Goal: Task Accomplishment & Management: Manage account settings

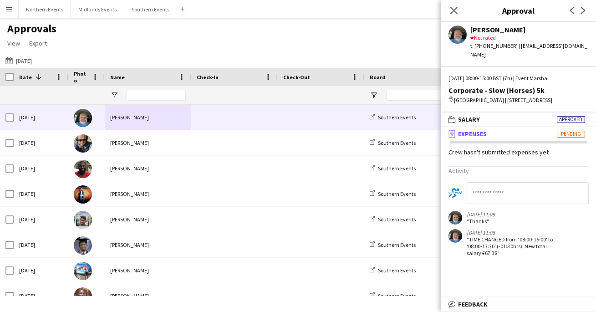
scroll to position [2, 0]
click at [586, 11] on icon "Next" at bounding box center [583, 10] width 7 height 7
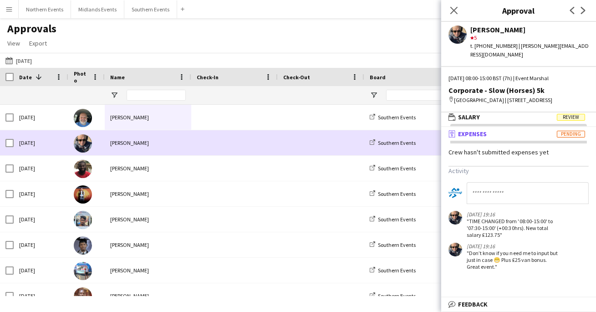
click at [331, 144] on span at bounding box center [321, 142] width 76 height 25
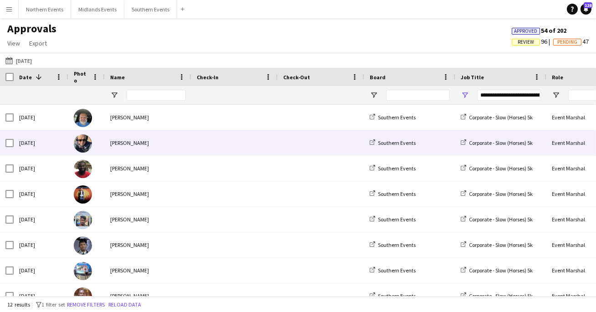
click at [359, 141] on div at bounding box center [321, 142] width 87 height 25
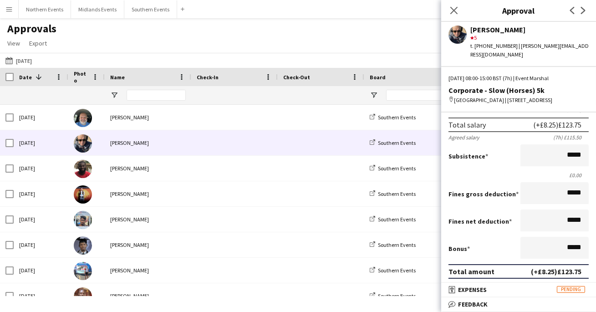
scroll to position [114, 0]
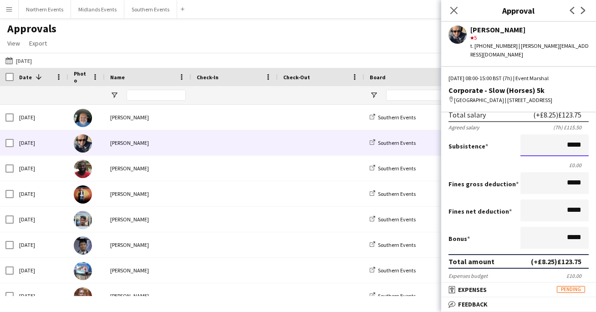
click at [569, 144] on input "*****" at bounding box center [555, 145] width 68 height 22
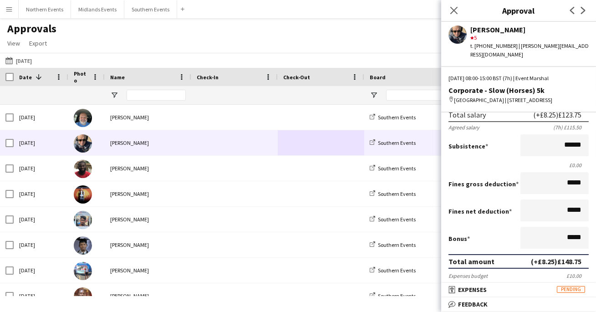
click at [507, 146] on div "Subsistence ******" at bounding box center [519, 146] width 140 height 24
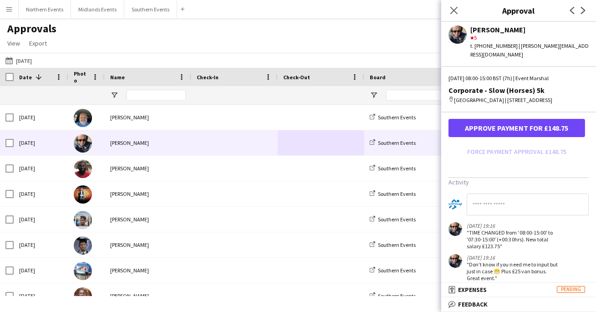
scroll to position [292, 0]
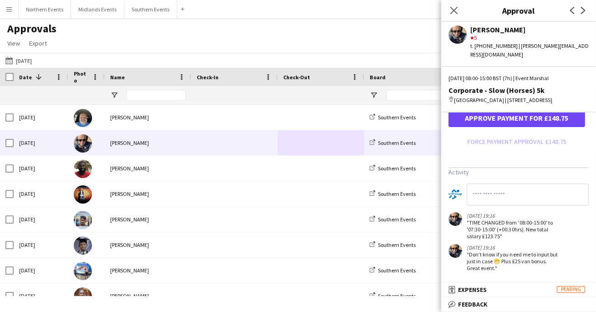
click at [522, 195] on input at bounding box center [528, 195] width 122 height 22
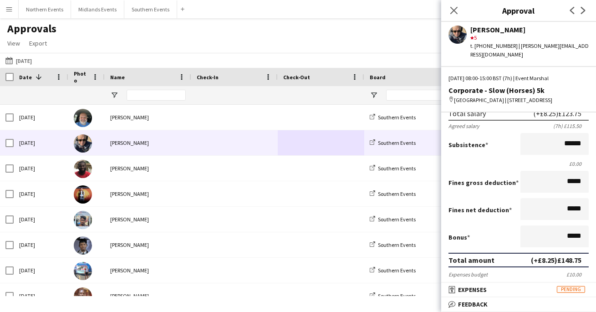
scroll to position [114, 0]
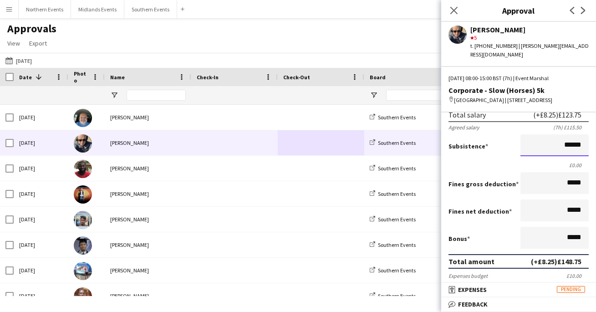
click at [572, 144] on input "******" at bounding box center [555, 145] width 68 height 22
type input "**"
type input "******"
click at [510, 155] on div "Subsistence ******" at bounding box center [519, 146] width 140 height 24
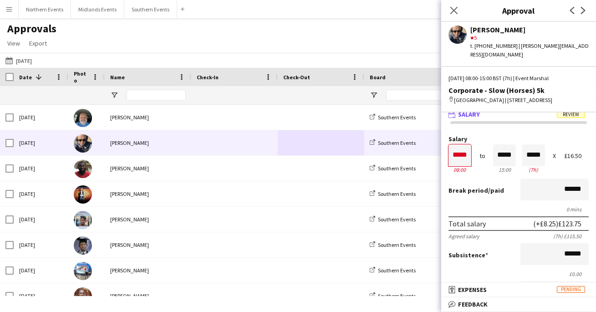
scroll to position [5, 0]
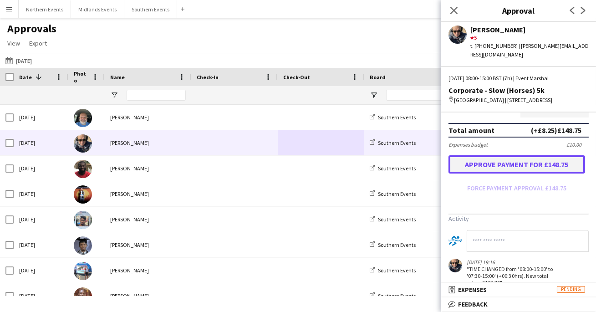
click at [522, 164] on button "Approve payment for £148.75" at bounding box center [517, 164] width 137 height 18
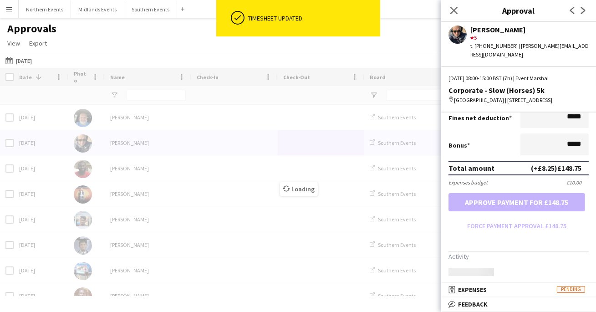
scroll to position [245, 0]
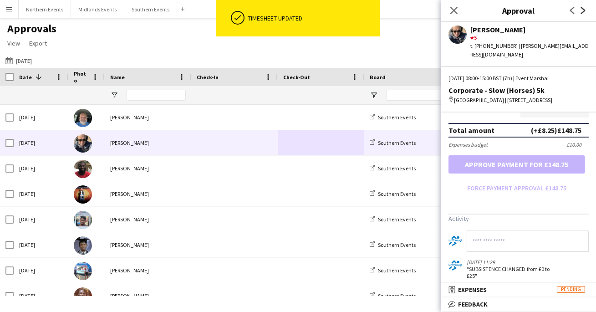
click at [587, 9] on icon "Next" at bounding box center [583, 10] width 7 height 7
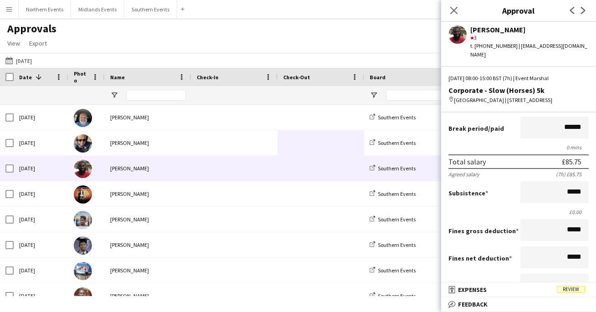
scroll to position [0, 0]
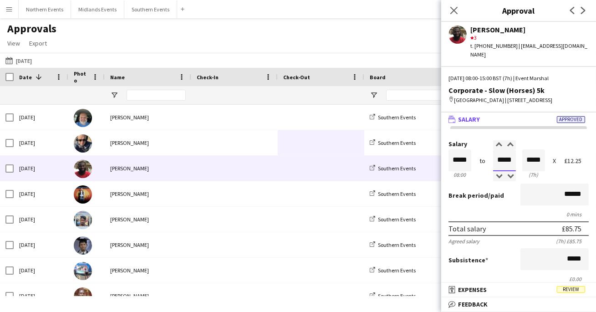
click at [503, 157] on input "*****" at bounding box center [504, 160] width 23 height 22
type input "*****"
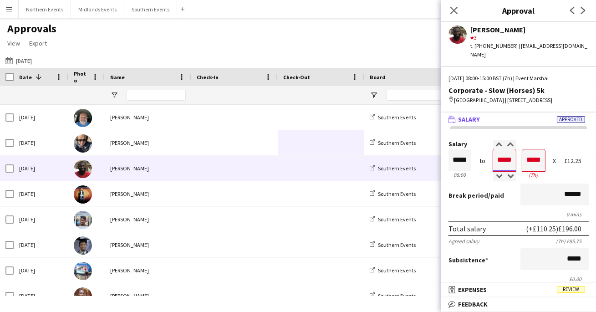
type input "*****"
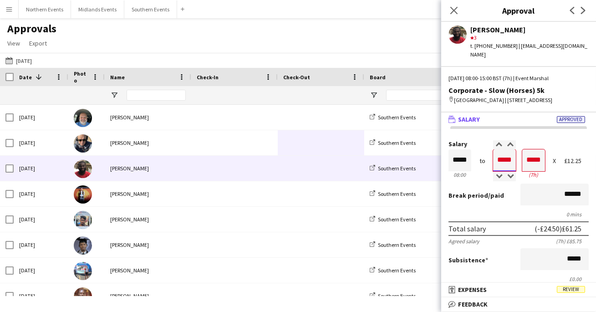
type input "*****"
click at [467, 187] on div "Break period /paid ******" at bounding box center [519, 196] width 140 height 24
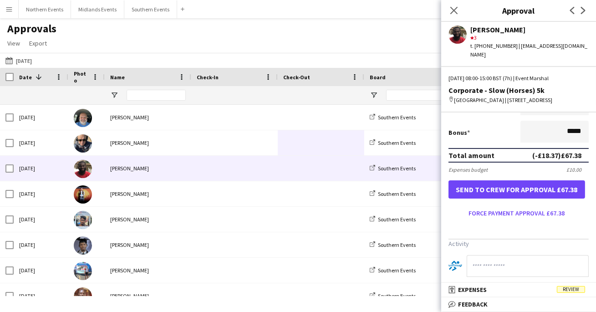
scroll to position [246, 0]
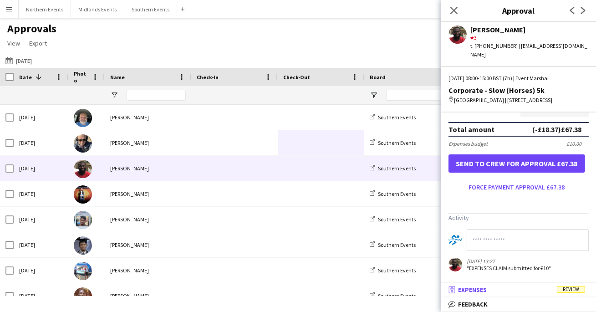
click at [508, 293] on mat-panel-title "receipt Expenses Review" at bounding box center [516, 290] width 151 height 8
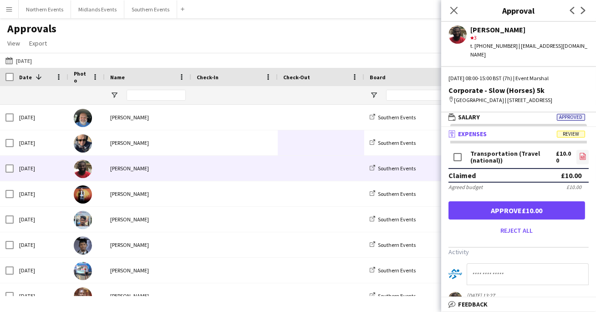
click at [583, 154] on icon "file-image" at bounding box center [582, 156] width 7 height 7
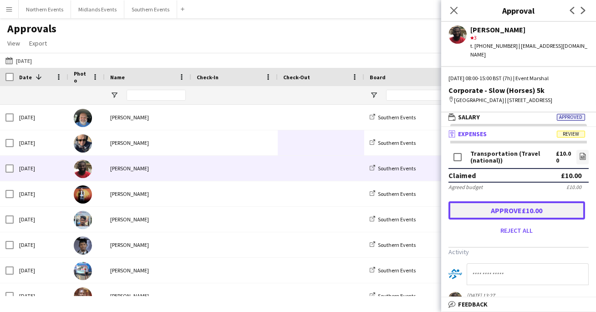
click at [552, 211] on button "Approve £10.00" at bounding box center [517, 210] width 137 height 18
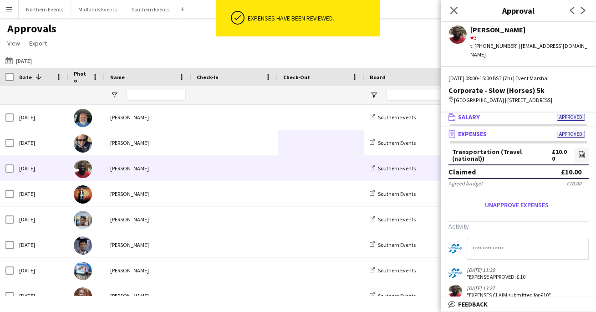
click at [523, 118] on mat-panel-title "wallet Salary Approved" at bounding box center [516, 117] width 151 height 8
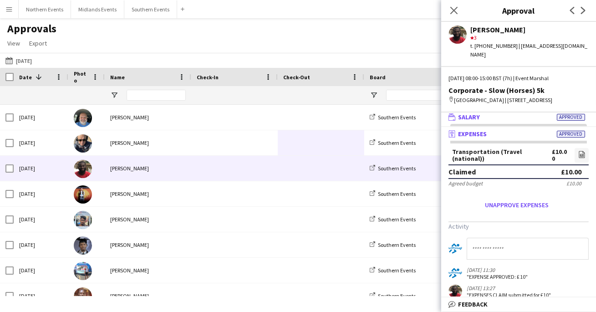
scroll to position [0, 0]
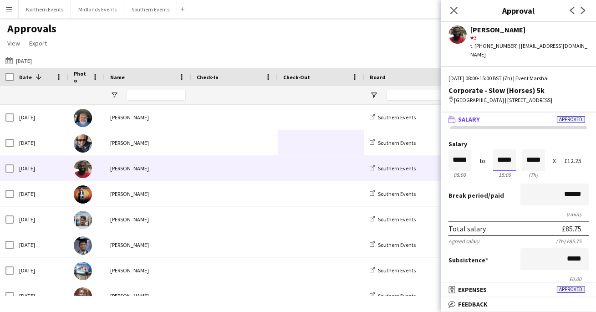
click at [510, 161] on input "*****" at bounding box center [504, 160] width 23 height 22
click at [503, 158] on input "*****" at bounding box center [504, 160] width 23 height 22
type input "*****"
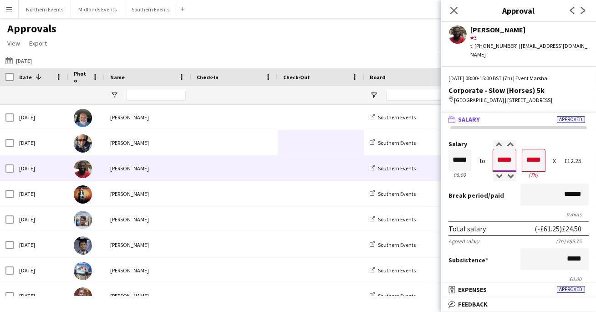
type input "*****"
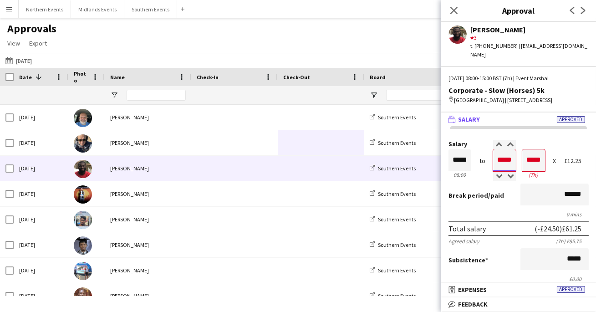
type input "*****"
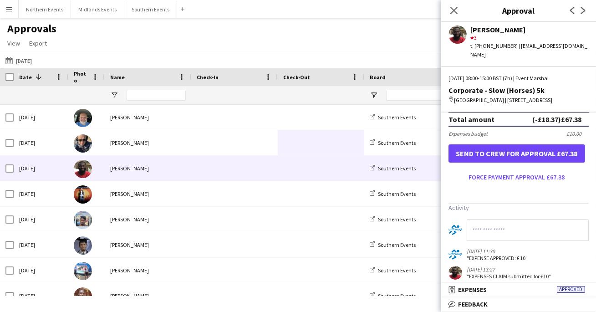
scroll to position [264, 0]
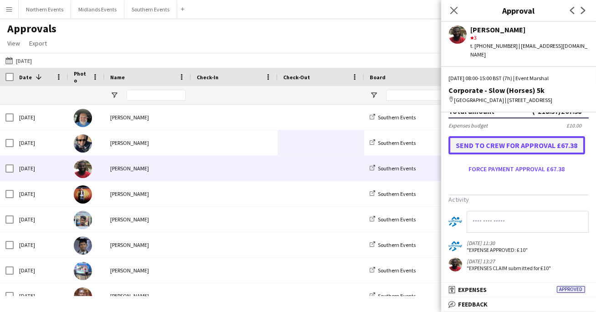
click at [490, 148] on button "Send to crew for approval £67.38" at bounding box center [517, 145] width 137 height 18
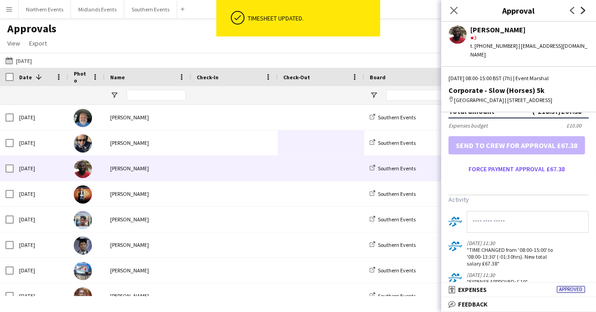
click at [584, 13] on icon "Next" at bounding box center [583, 10] width 7 height 7
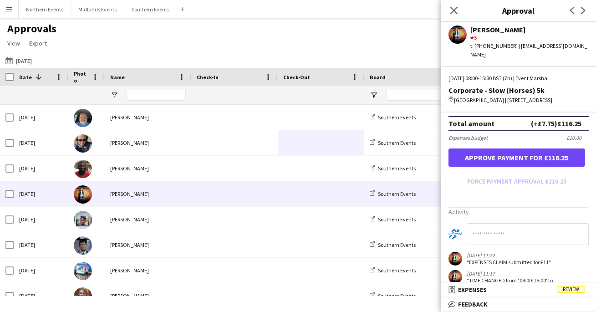
scroll to position [278, 0]
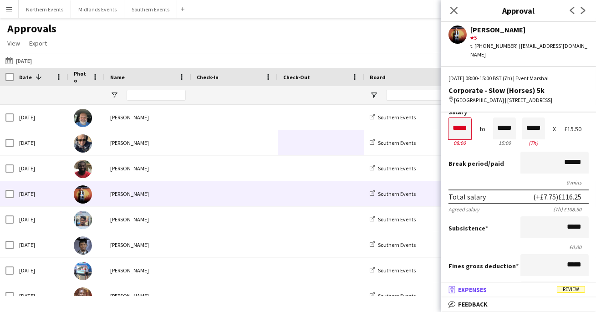
click at [493, 289] on mat-panel-title "receipt Expenses Review" at bounding box center [516, 290] width 151 height 8
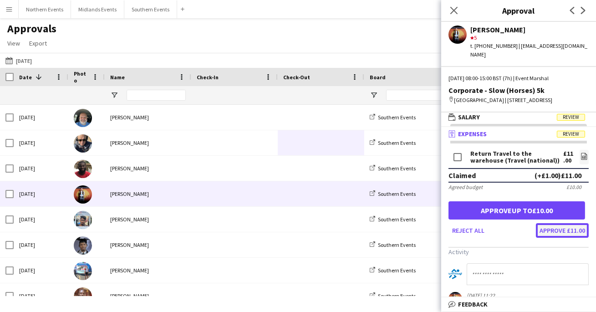
click at [555, 229] on button "Approve £11.00" at bounding box center [562, 230] width 53 height 15
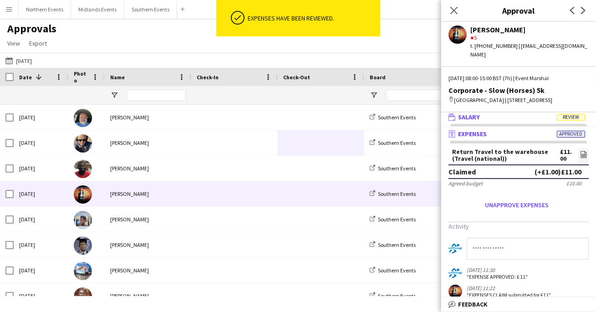
click at [495, 121] on mat-panel-title "wallet Salary Review" at bounding box center [516, 117] width 151 height 8
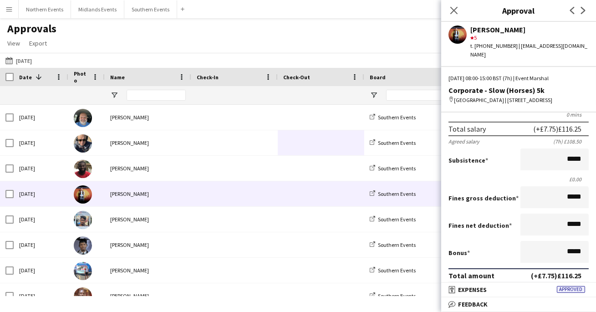
scroll to position [109, 0]
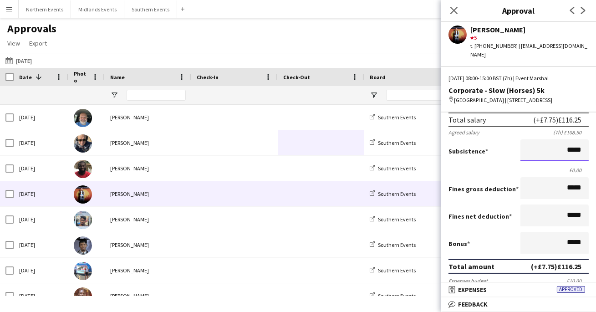
click at [570, 149] on input "*****" at bounding box center [555, 150] width 68 height 22
type input "**"
type input "******"
click at [492, 171] on div "£0.00" at bounding box center [519, 170] width 140 height 7
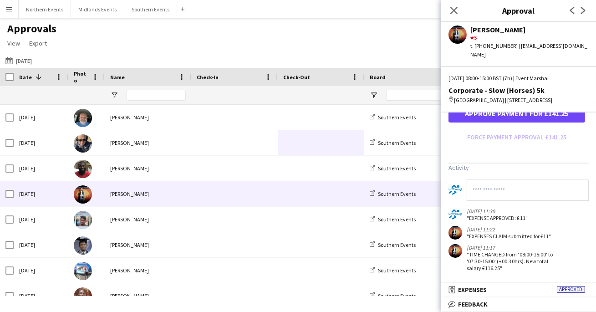
scroll to position [223, 0]
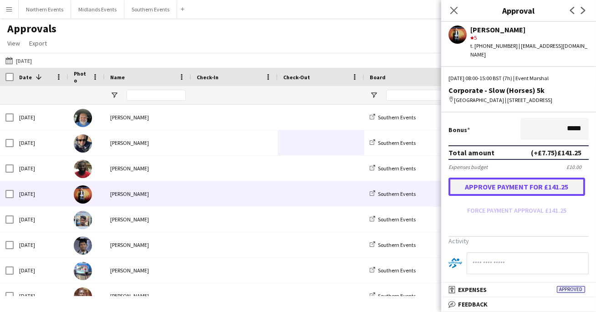
click at [493, 182] on button "Approve payment for £141.25" at bounding box center [517, 187] width 137 height 18
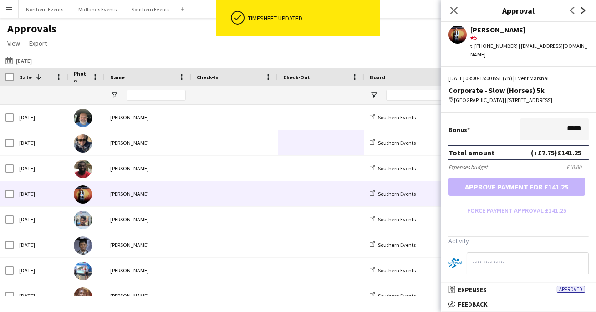
click at [584, 10] on icon at bounding box center [583, 10] width 5 height 7
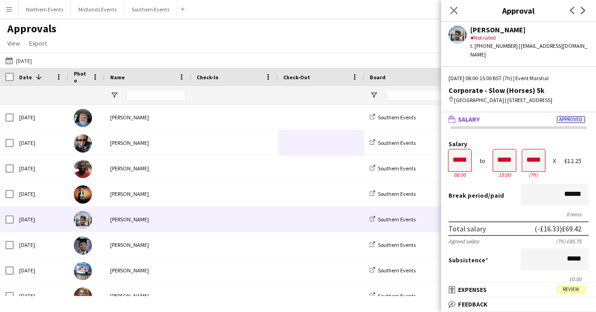
scroll to position [14, 0]
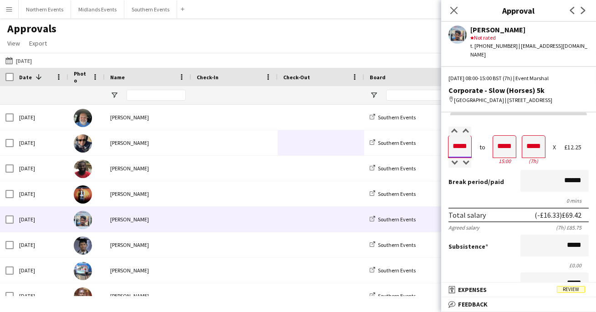
click at [468, 145] on input "*****" at bounding box center [460, 147] width 23 height 22
type input "*****"
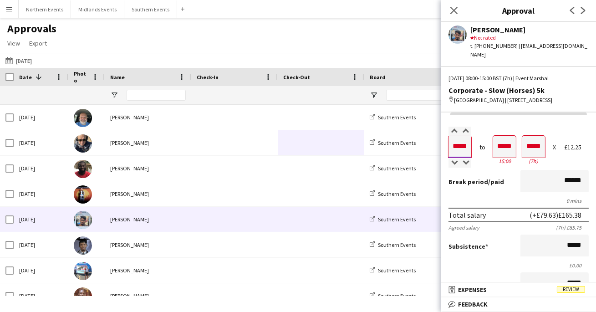
type input "*****"
click at [478, 190] on div "Break period /paid ******" at bounding box center [519, 182] width 140 height 24
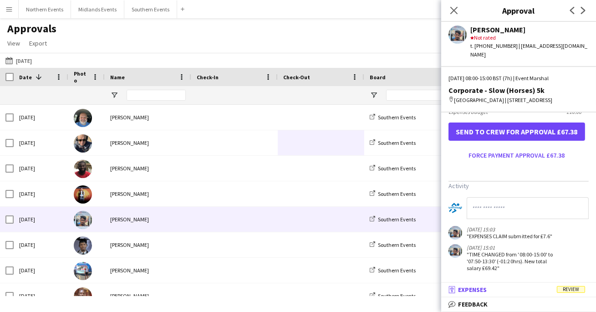
click at [490, 283] on mat-expansion-panel-header "receipt Expenses Review" at bounding box center [518, 290] width 155 height 14
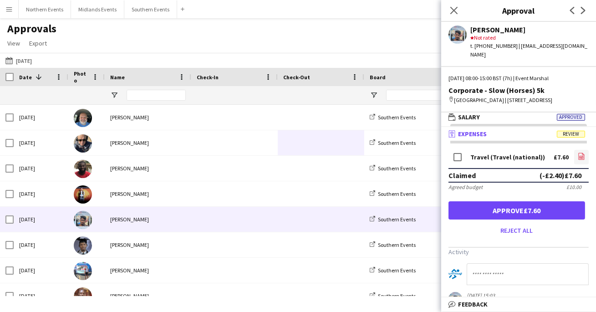
click at [589, 152] on link "file-image" at bounding box center [581, 157] width 15 height 15
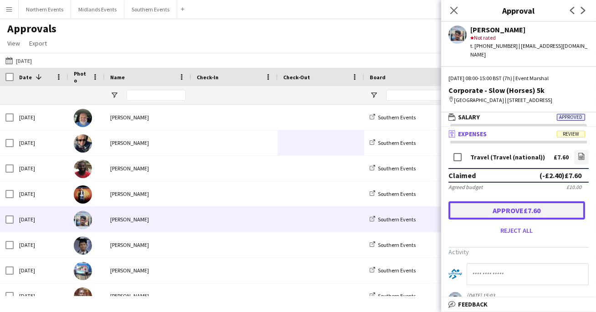
click at [529, 215] on button "Approve £7.60" at bounding box center [517, 210] width 137 height 18
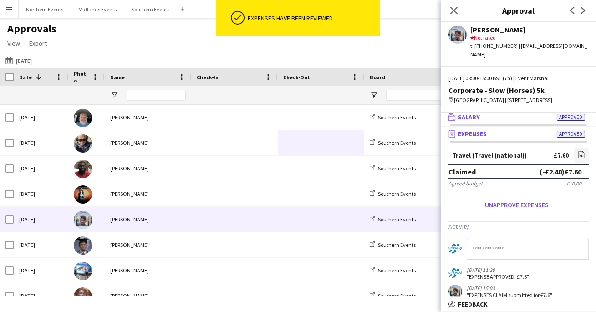
click at [531, 113] on mat-panel-title "wallet Salary Approved" at bounding box center [516, 117] width 151 height 8
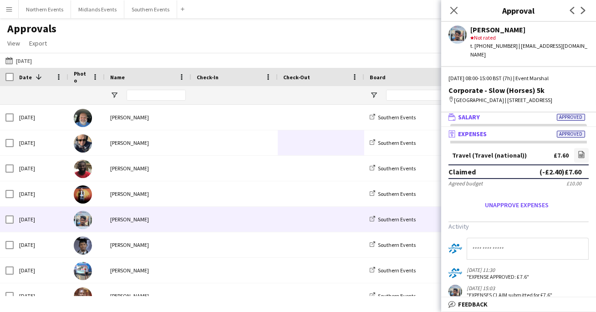
scroll to position [0, 0]
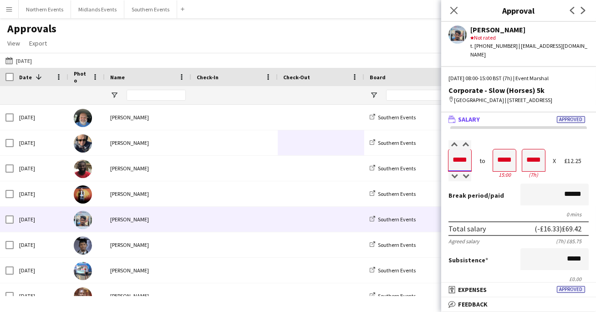
click at [470, 159] on input "*****" at bounding box center [460, 160] width 23 height 22
type input "*****"
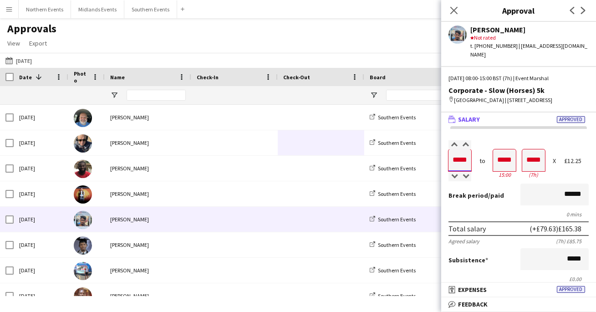
type input "*****"
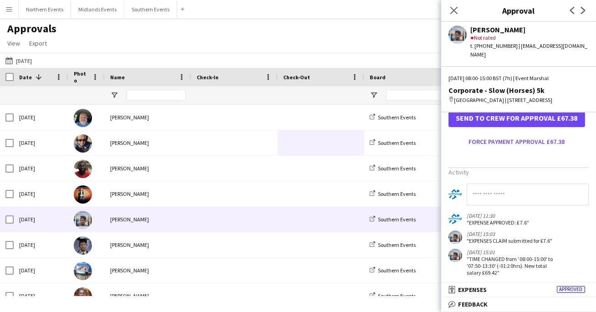
scroll to position [296, 0]
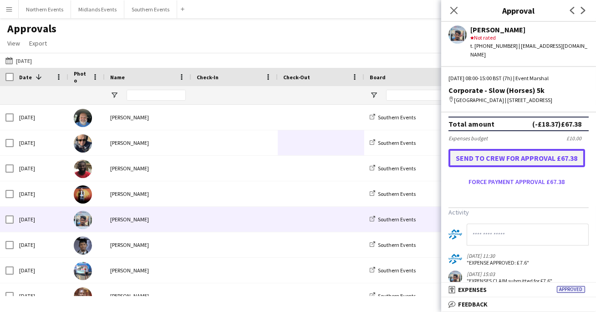
click at [506, 163] on button "Send to crew for approval £67.38" at bounding box center [517, 158] width 137 height 18
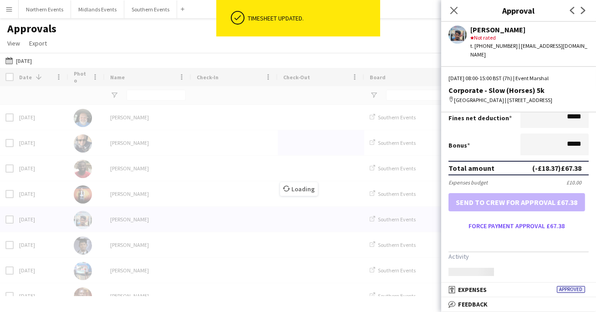
scroll to position [251, 0]
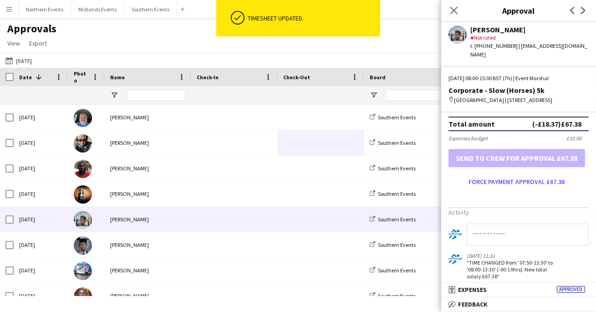
click at [587, 14] on app-icon "Next" at bounding box center [583, 10] width 11 height 11
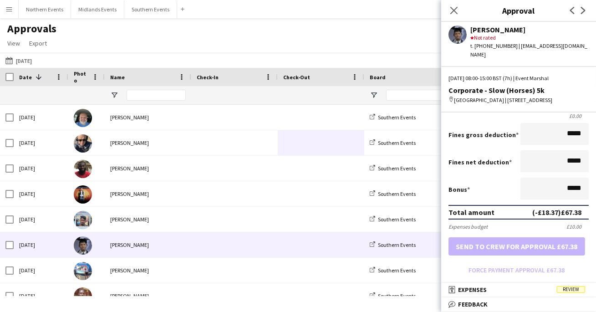
scroll to position [205, 0]
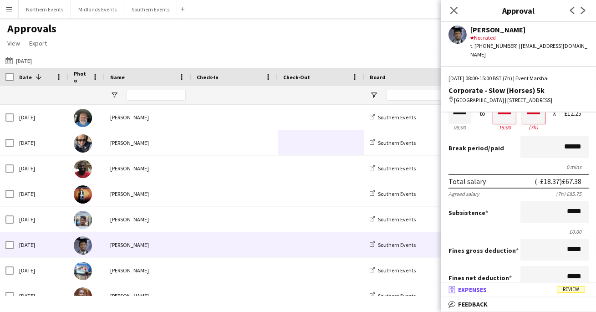
click at [500, 292] on mat-panel-title "receipt Expenses Review" at bounding box center [516, 290] width 151 height 8
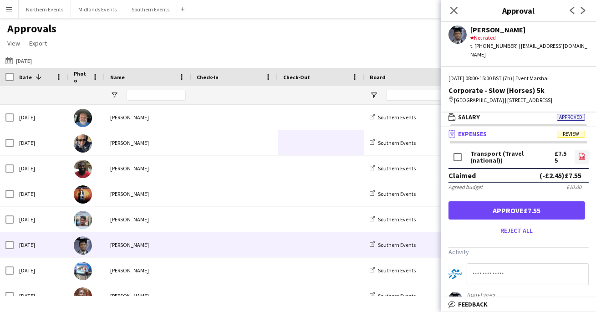
click at [580, 154] on icon "file-image" at bounding box center [582, 156] width 7 height 7
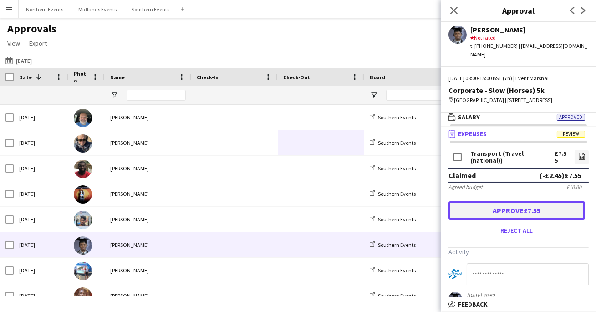
click at [538, 208] on button "Approve £7.55" at bounding box center [517, 210] width 137 height 18
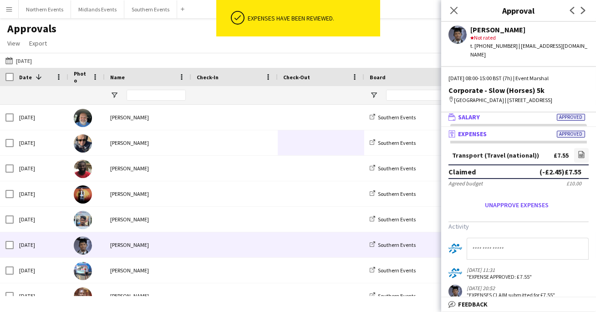
click at [532, 115] on mat-panel-title "wallet Salary Approved" at bounding box center [516, 117] width 151 height 8
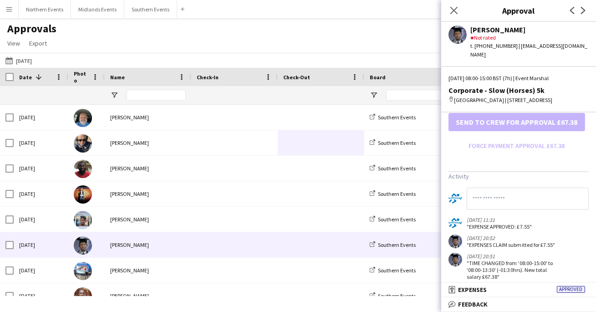
scroll to position [296, 0]
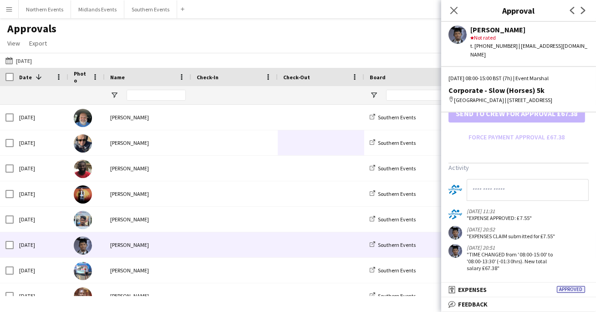
click at [584, 6] on app-icon "Next" at bounding box center [583, 10] width 11 height 11
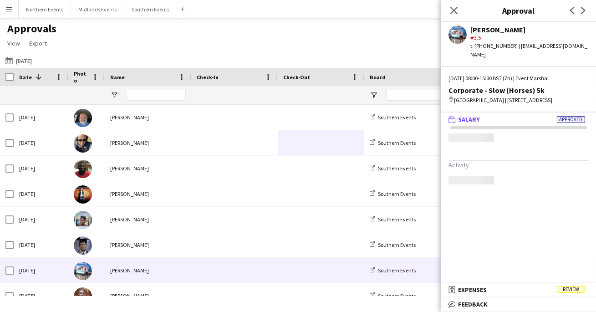
scroll to position [0, 0]
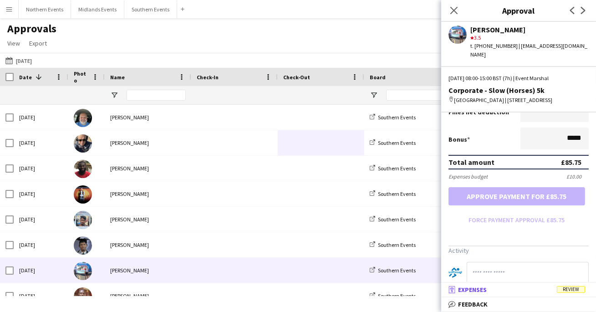
click at [479, 294] on mat-expansion-panel-header "receipt Expenses Review" at bounding box center [518, 290] width 155 height 14
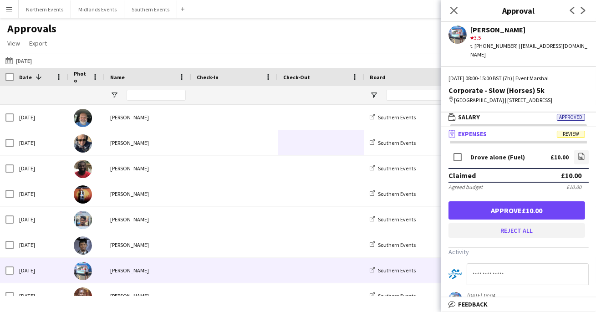
scroll to position [20, 0]
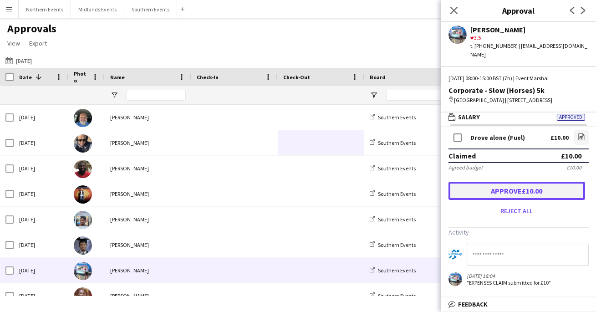
click at [534, 191] on button "Approve £10.00" at bounding box center [517, 191] width 137 height 18
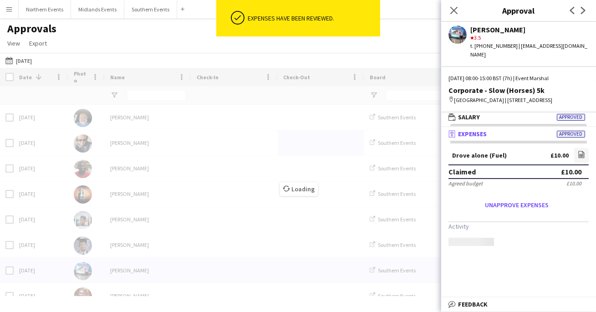
scroll to position [0, 0]
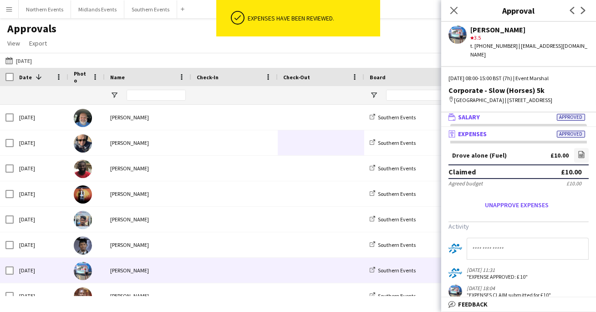
click at [526, 120] on mat-panel-title "wallet Salary Approved" at bounding box center [516, 117] width 151 height 8
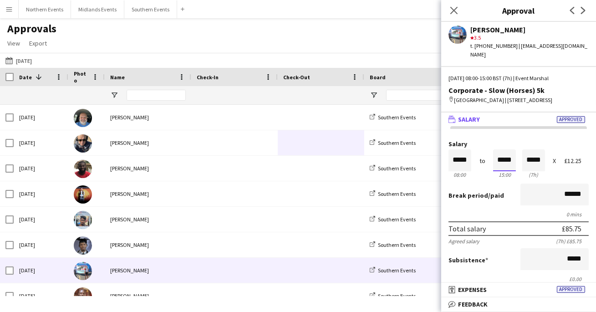
click at [511, 160] on input "*****" at bounding box center [504, 160] width 23 height 22
type input "*****"
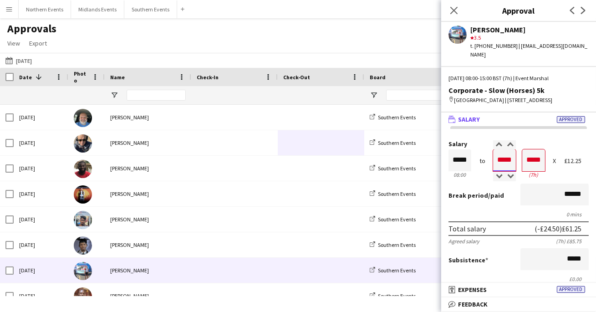
type input "*****"
click at [483, 182] on form "Salary ***** 08:00 to ***** 15:00 ***** (7h) X £12.25 Break period /paid ******…" at bounding box center [518, 291] width 155 height 300
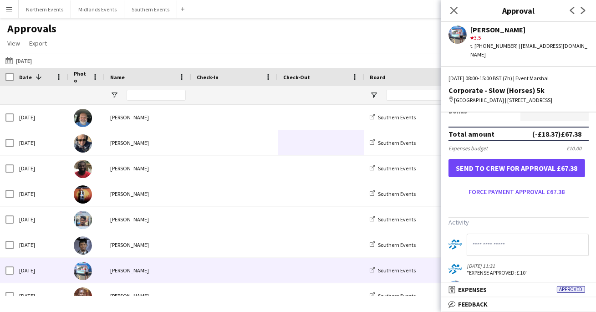
scroll to position [251, 0]
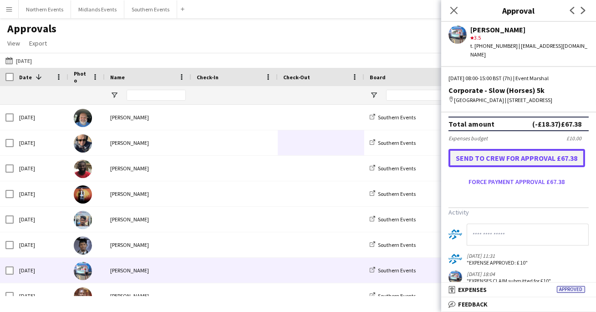
click at [511, 157] on button "Send to crew for approval £67.38" at bounding box center [517, 158] width 137 height 18
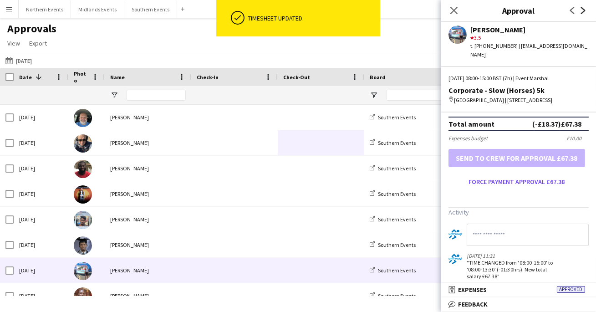
click at [584, 8] on icon "Next" at bounding box center [583, 10] width 7 height 7
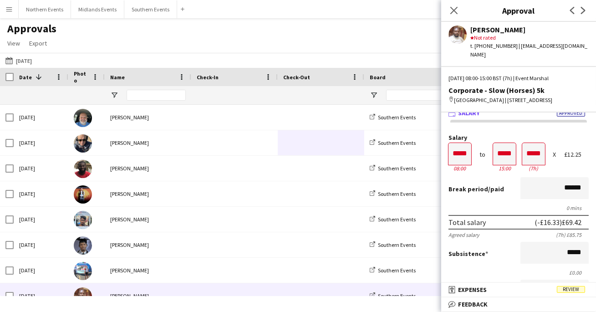
scroll to position [8, 0]
click at [467, 150] on input "*****" at bounding box center [460, 153] width 23 height 22
type input "*****"
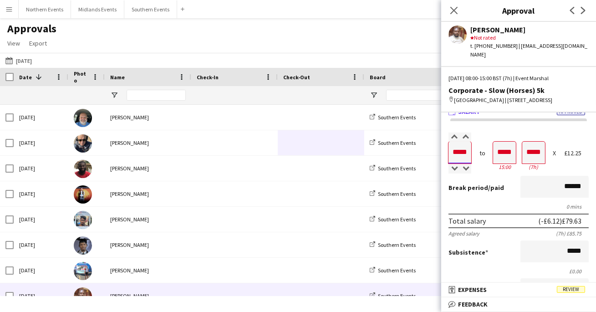
type input "*****"
click at [465, 195] on div "Break period /paid ******" at bounding box center [519, 188] width 140 height 24
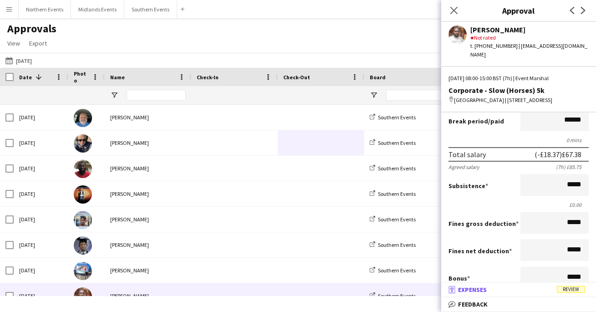
click at [469, 290] on span "Expenses" at bounding box center [472, 290] width 29 height 8
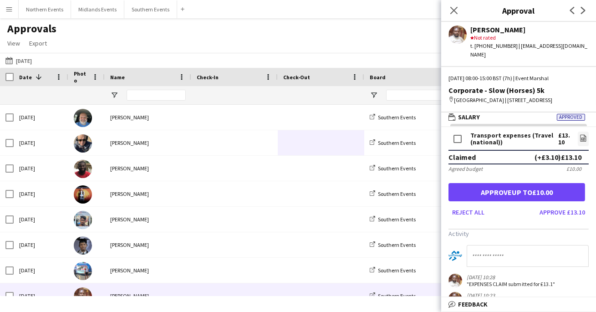
scroll to position [18, 0]
click at [582, 137] on icon "file-image" at bounding box center [583, 137] width 7 height 7
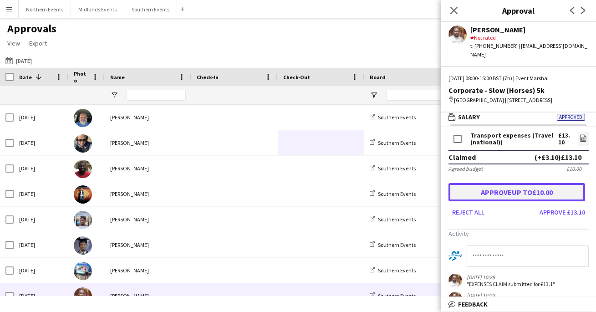
click at [534, 194] on button "Approve up to £10.00" at bounding box center [517, 192] width 137 height 18
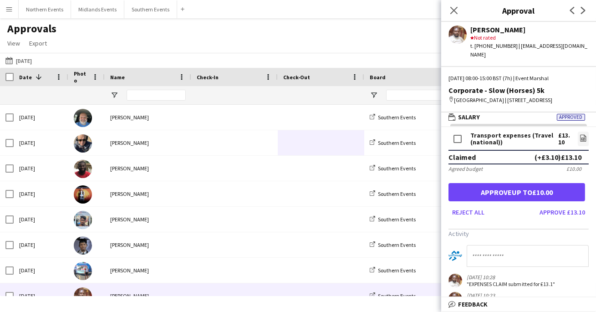
scroll to position [0, 0]
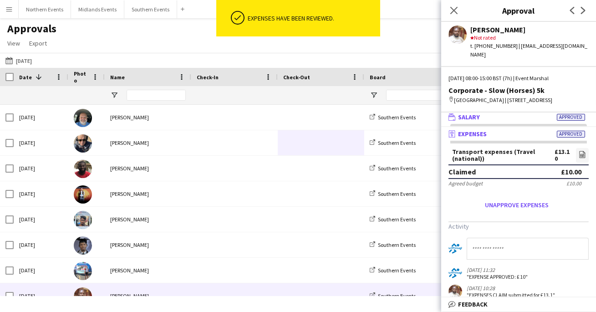
click at [525, 118] on mat-panel-title "wallet Salary Approved" at bounding box center [516, 117] width 151 height 8
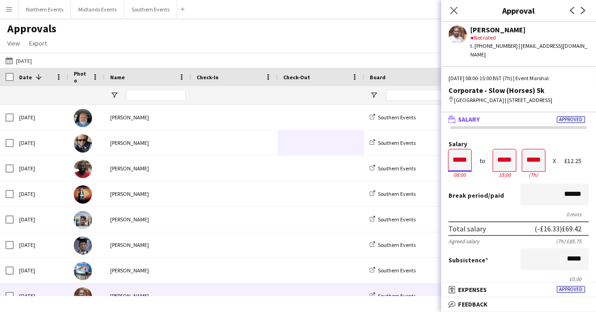
click at [467, 160] on input "*****" at bounding box center [460, 160] width 23 height 22
type input "*****"
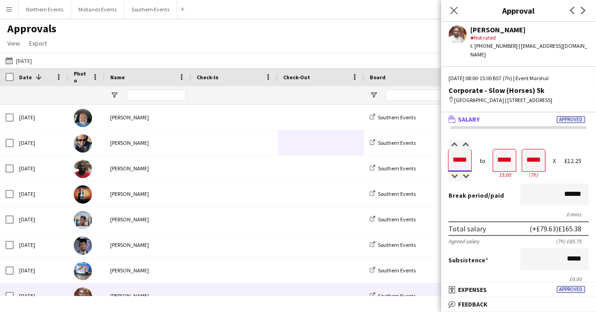
type input "*****"
click at [483, 143] on label "Salary" at bounding box center [519, 144] width 140 height 7
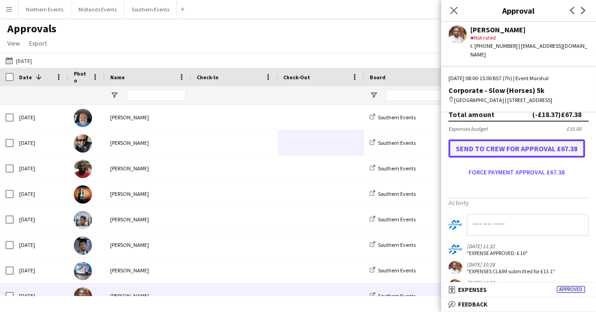
click at [521, 151] on button "Send to crew for approval £67.38" at bounding box center [517, 148] width 137 height 18
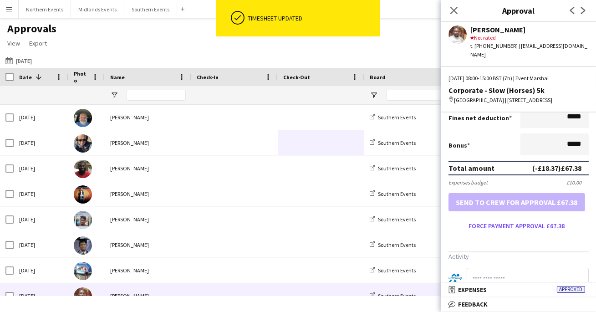
scroll to position [261, 0]
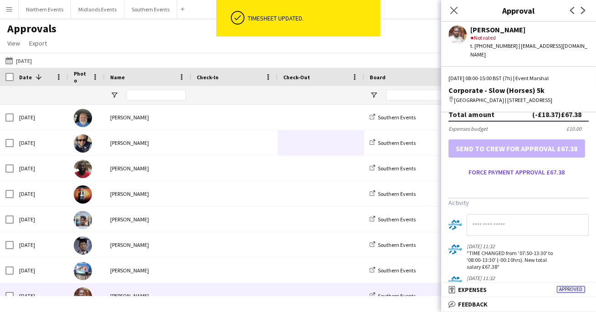
click at [587, 9] on app-icon "Next" at bounding box center [583, 10] width 11 height 11
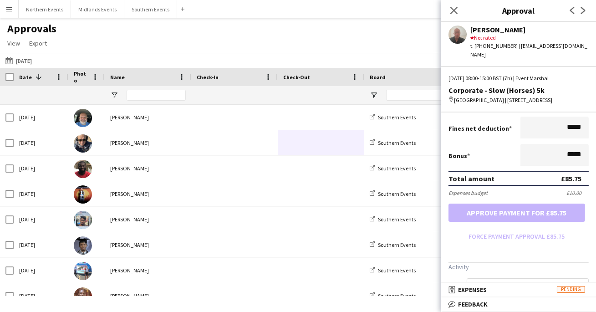
scroll to position [228, 0]
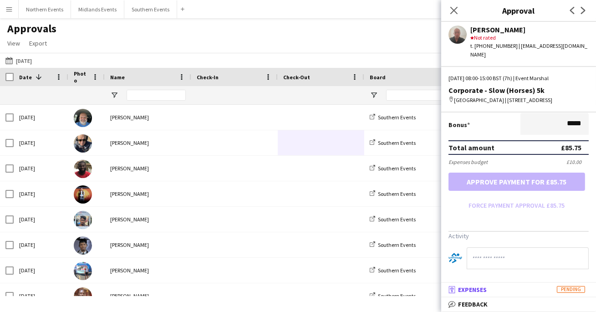
click at [492, 289] on mat-panel-title "receipt Expenses Pending" at bounding box center [516, 290] width 151 height 8
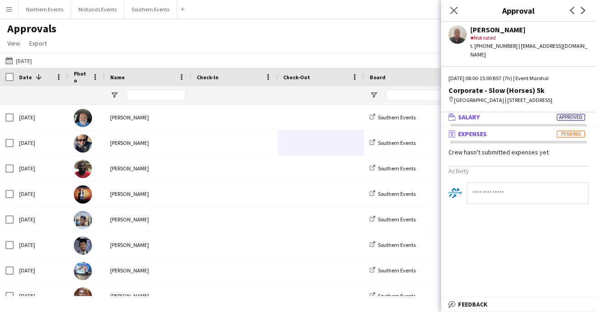
click at [505, 120] on mat-panel-title "wallet Salary Approved" at bounding box center [516, 117] width 151 height 8
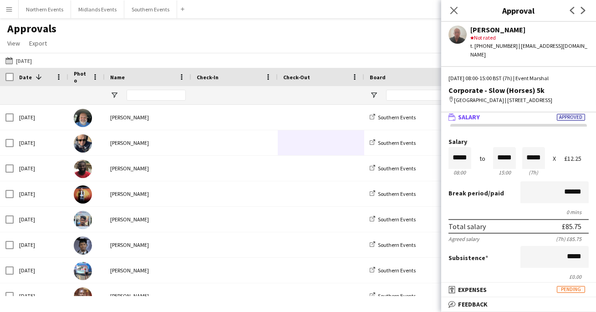
scroll to position [0, 0]
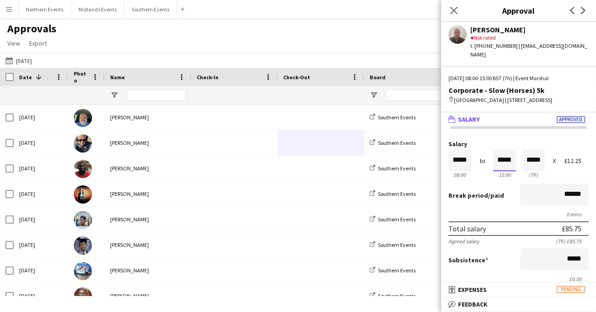
drag, startPoint x: 511, startPoint y: 159, endPoint x: 511, endPoint y: 171, distance: 12.8
click at [511, 159] on input "*****" at bounding box center [504, 160] width 23 height 22
type input "*****"
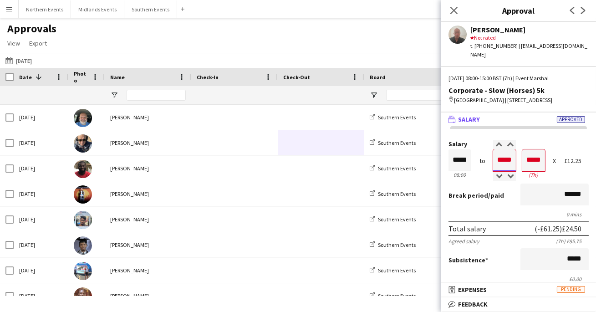
type input "*****"
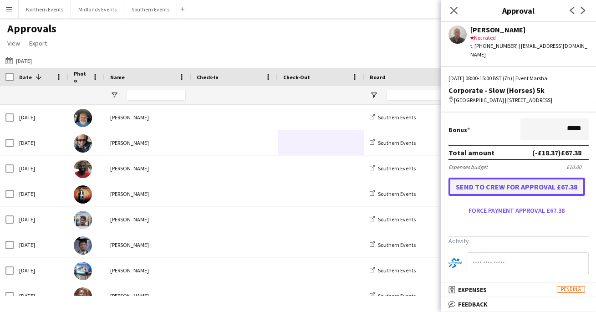
click at [483, 183] on button "Send to crew for approval £67.38" at bounding box center [517, 187] width 137 height 18
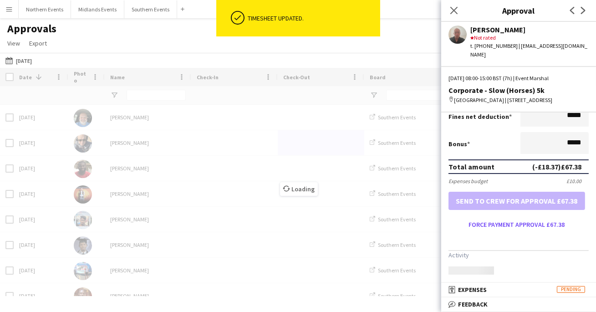
scroll to position [223, 0]
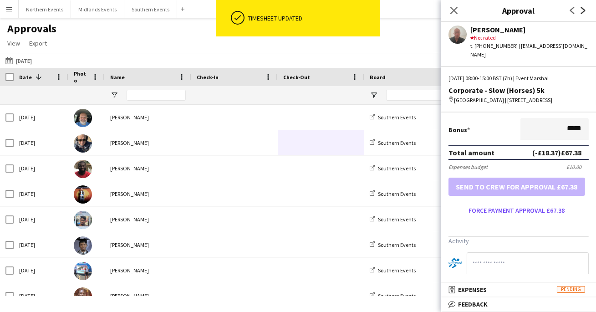
click at [584, 7] on icon "Next" at bounding box center [583, 10] width 7 height 7
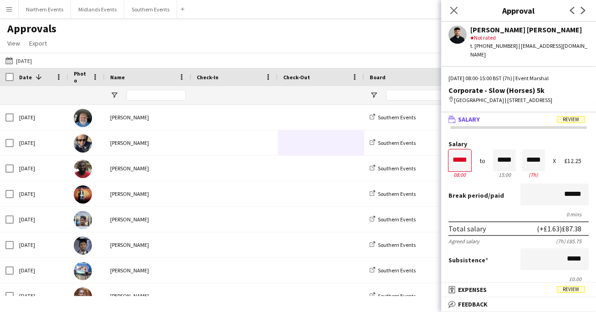
scroll to position [3, 0]
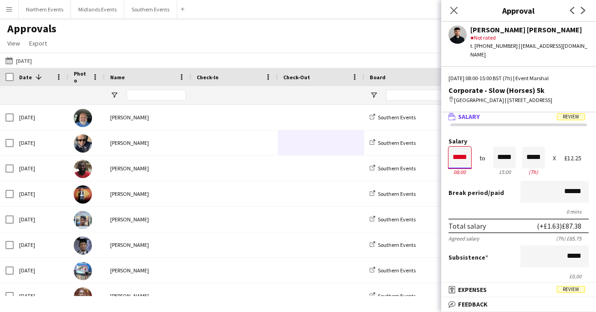
click at [469, 156] on input "*****" at bounding box center [460, 158] width 23 height 22
type input "*****"
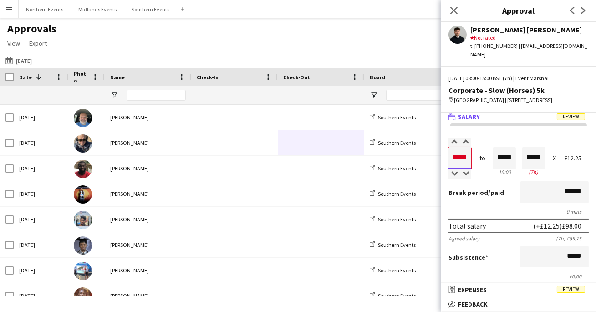
type input "*****"
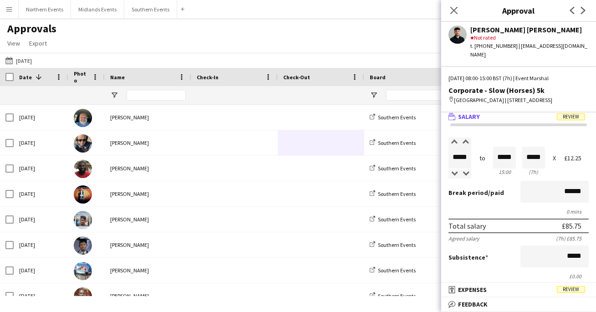
click at [493, 142] on label "Salary" at bounding box center [519, 141] width 140 height 7
click at [511, 159] on input "*****" at bounding box center [504, 158] width 23 height 22
type input "*****"
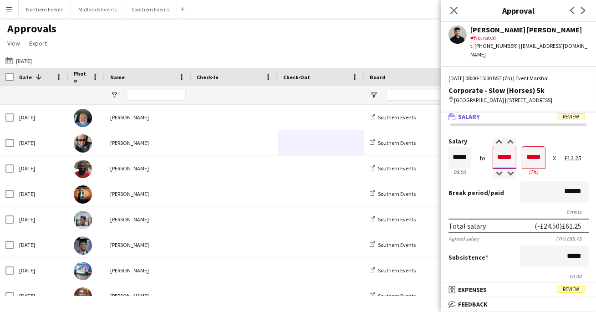
type input "*****"
click at [458, 184] on div "Break period /paid ******" at bounding box center [519, 193] width 140 height 24
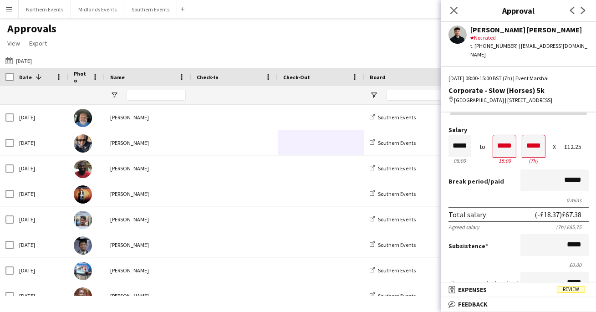
scroll to position [15, 0]
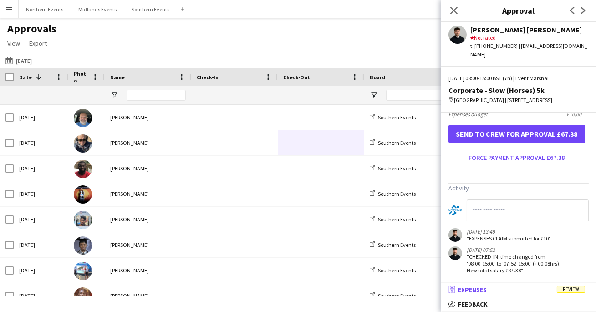
click at [477, 285] on mat-expansion-panel-header "receipt Expenses Review" at bounding box center [518, 290] width 155 height 14
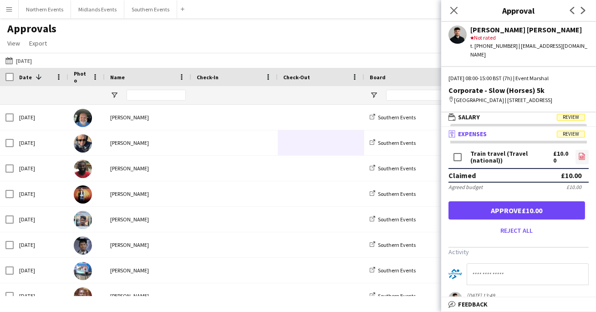
click at [582, 153] on icon "file-image" at bounding box center [582, 156] width 7 height 7
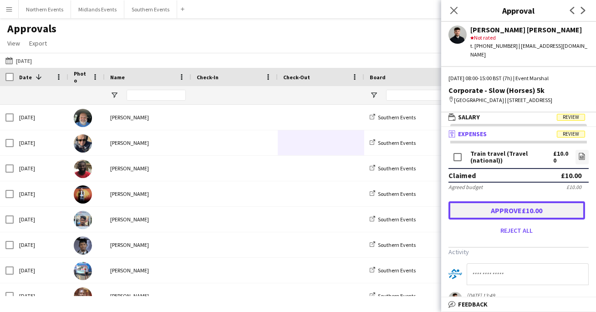
click at [520, 203] on button "Approve £10.00" at bounding box center [517, 210] width 137 height 18
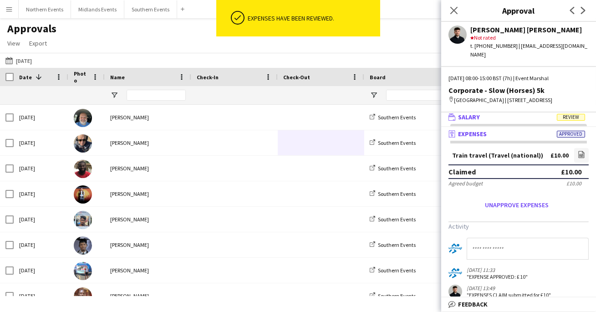
click at [502, 116] on mat-panel-title "wallet Salary Review" at bounding box center [516, 117] width 151 height 8
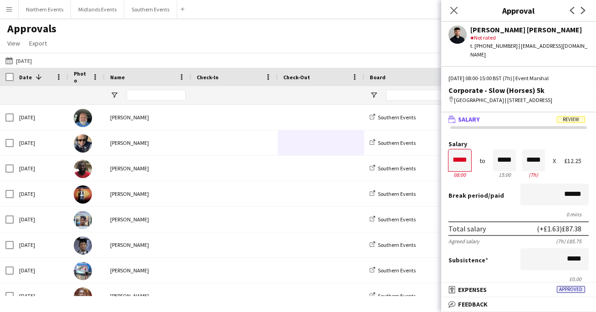
scroll to position [0, 0]
click at [468, 160] on input "*****" at bounding box center [460, 160] width 23 height 22
type input "*****"
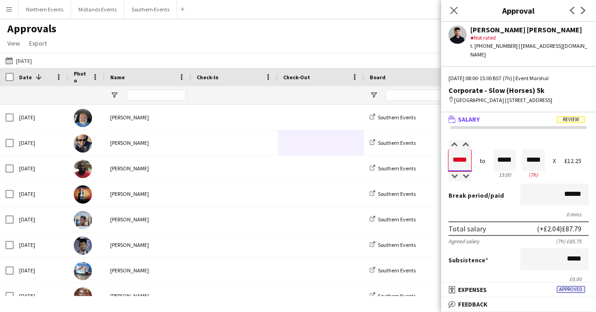
type input "*****"
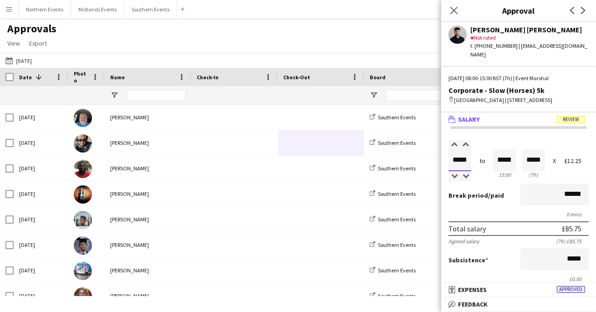
type input "*****"
click at [508, 160] on input "*****" at bounding box center [504, 160] width 23 height 22
type input "*****"
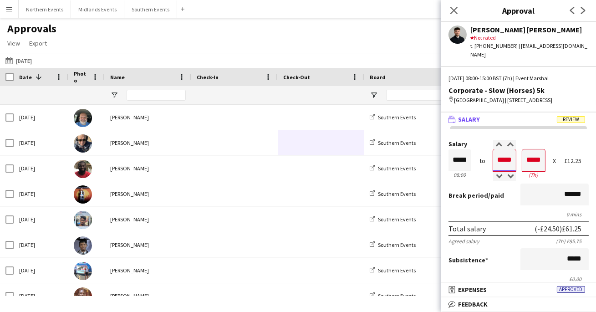
type input "*****"
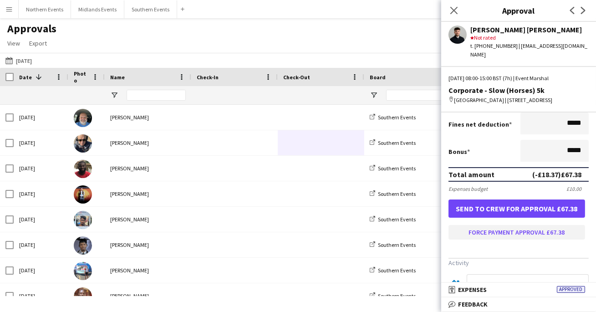
scroll to position [213, 0]
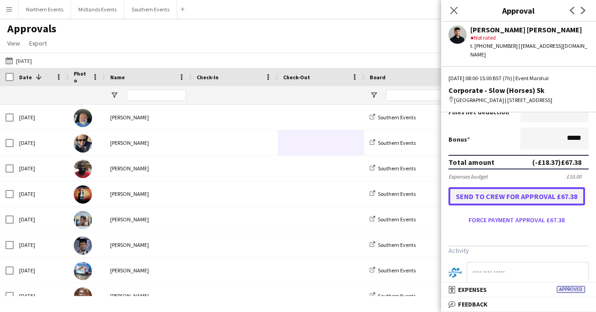
click at [488, 195] on button "Send to crew for approval £67.38" at bounding box center [517, 196] width 137 height 18
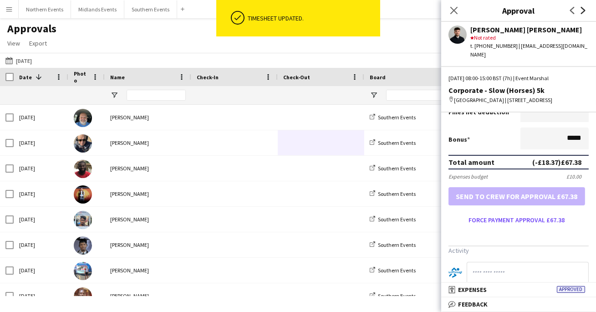
click at [586, 10] on icon "Next" at bounding box center [583, 10] width 7 height 7
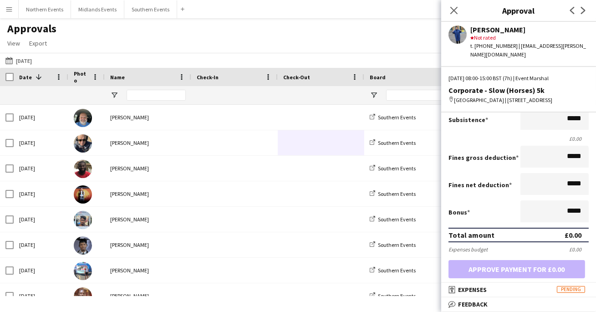
scroll to position [31, 0]
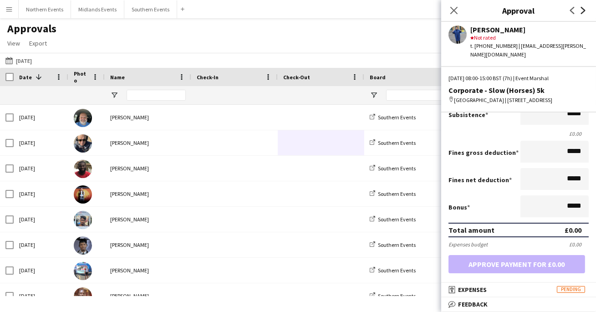
click at [585, 9] on icon "Next" at bounding box center [583, 10] width 7 height 7
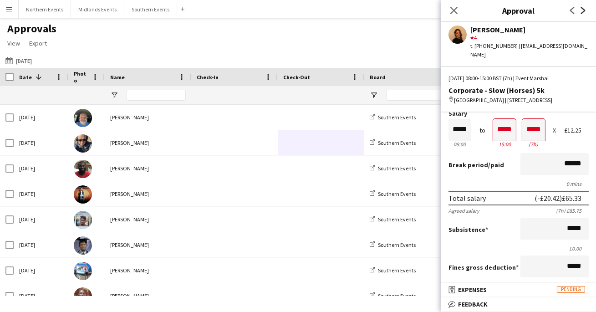
scroll to position [0, 0]
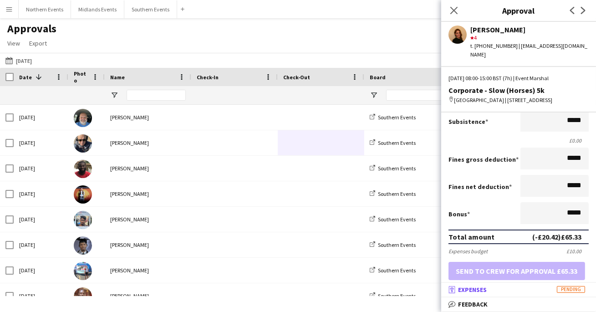
click at [487, 288] on span "Expenses" at bounding box center [472, 290] width 29 height 8
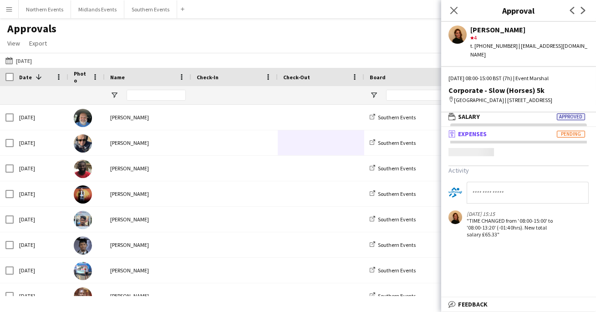
scroll to position [2, 0]
click at [495, 116] on mat-panel-title "wallet Salary Approved" at bounding box center [516, 117] width 151 height 8
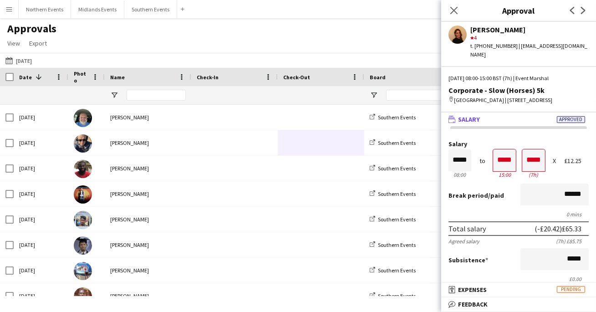
scroll to position [11, 0]
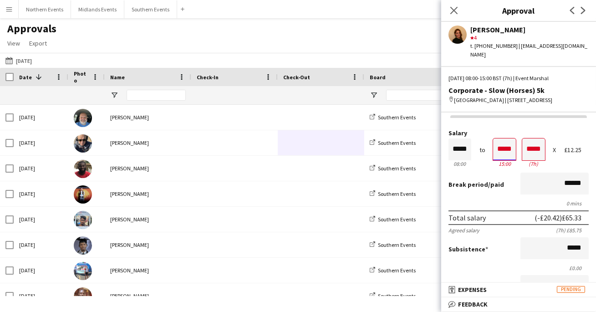
click at [514, 144] on input "*****" at bounding box center [504, 149] width 23 height 22
type input "*****"
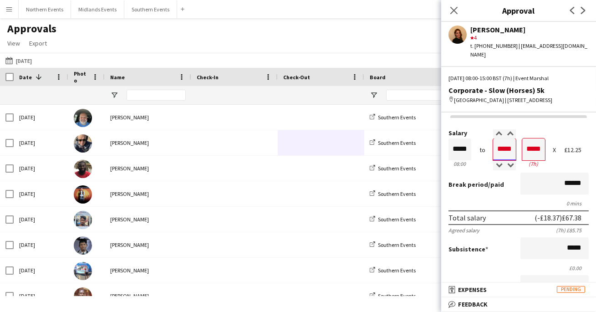
type input "*****"
click at [498, 188] on div "Break period /paid ******" at bounding box center [519, 185] width 140 height 24
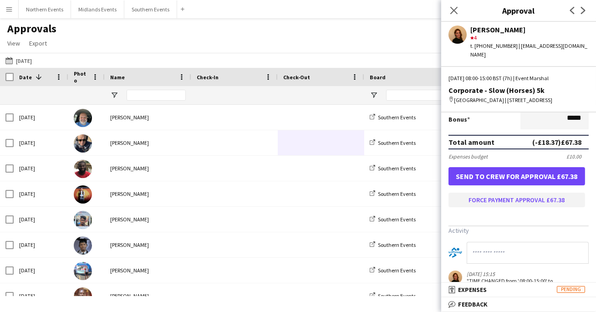
scroll to position [235, 0]
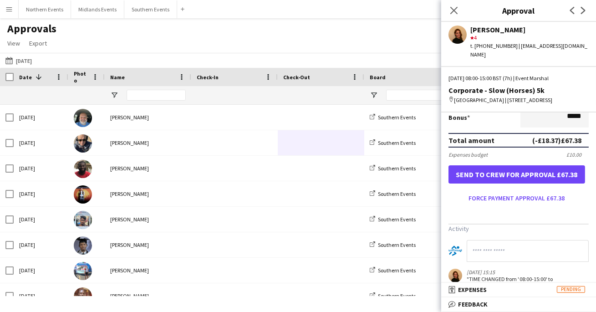
click at [497, 250] on input at bounding box center [528, 251] width 122 height 22
click at [121, 47] on div "Approvals View Customise view Customise filters Reset Filters Reset View Reset …" at bounding box center [298, 37] width 596 height 31
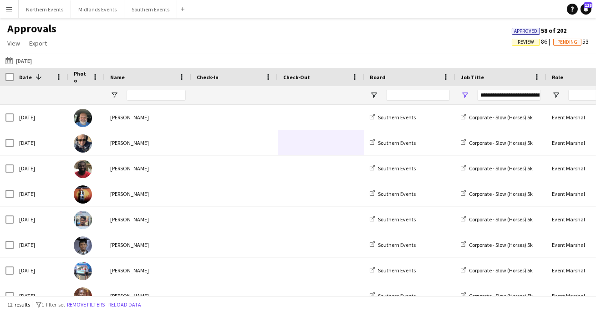
click at [14, 17] on button "Menu" at bounding box center [9, 9] width 18 height 18
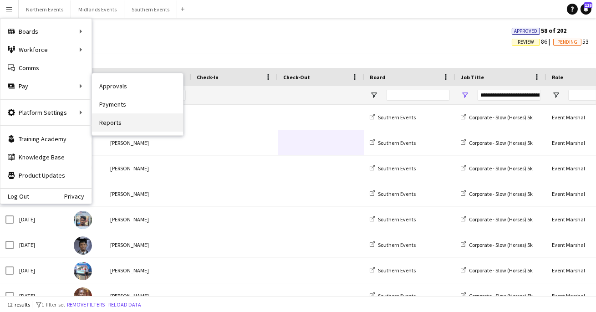
click at [123, 119] on link "Reports" at bounding box center [137, 122] width 91 height 18
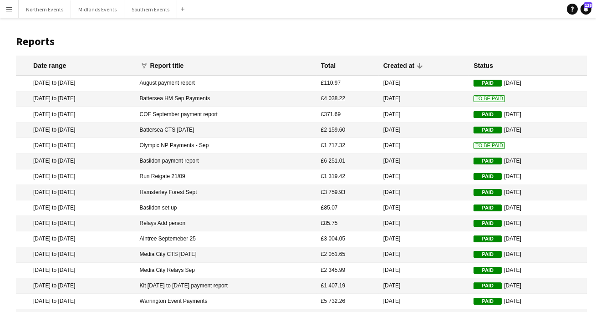
click at [9, 11] on app-icon "Menu" at bounding box center [8, 8] width 7 height 7
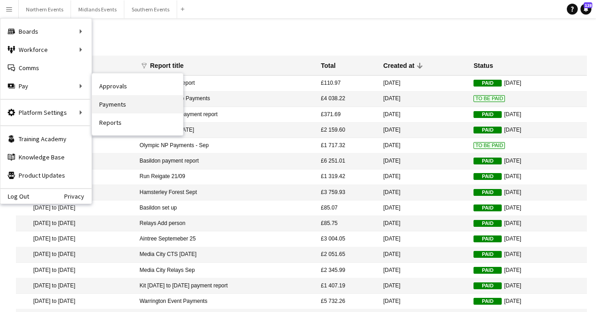
click at [111, 101] on link "Payments" at bounding box center [137, 104] width 91 height 18
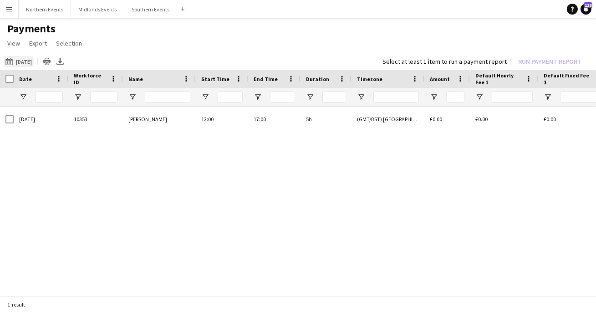
click at [7, 61] on app-icon "18-09-2025" at bounding box center [10, 61] width 10 height 7
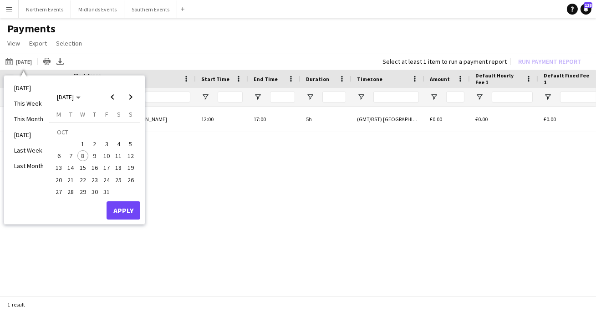
click at [116, 147] on span "4" at bounding box center [118, 143] width 11 height 11
click at [122, 210] on button "Apply" at bounding box center [124, 210] width 34 height 18
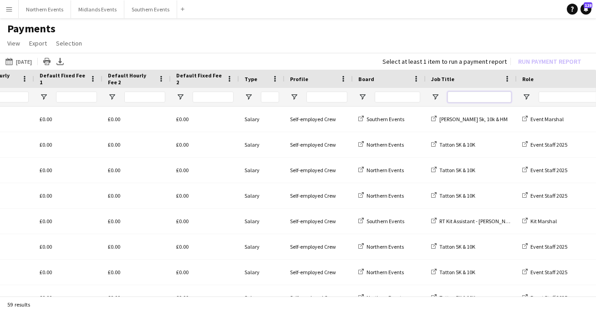
click at [467, 99] on input "Job Title Filter Input" at bounding box center [480, 97] width 64 height 11
click at [430, 95] on div at bounding box center [471, 97] width 91 height 18
click at [433, 96] on span "Open Filter Menu" at bounding box center [435, 97] width 8 height 8
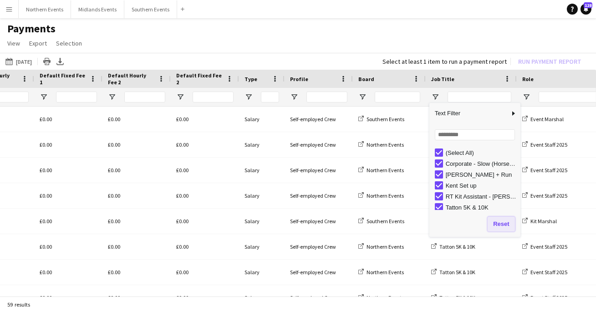
click at [498, 223] on button "Reset" at bounding box center [501, 224] width 27 height 15
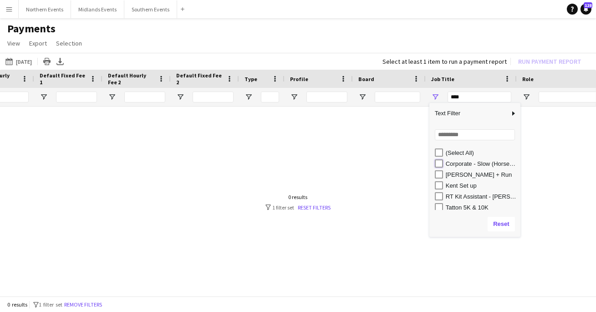
type input "**********"
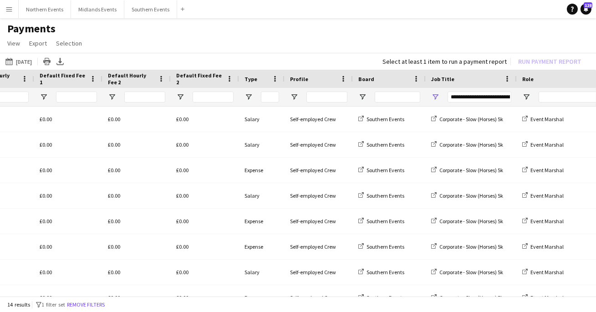
click at [344, 32] on h1 "Payments" at bounding box center [298, 29] width 596 height 14
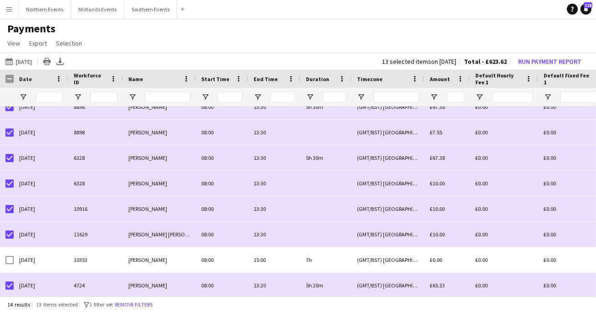
click at [11, 5] on button "Menu" at bounding box center [9, 9] width 18 height 18
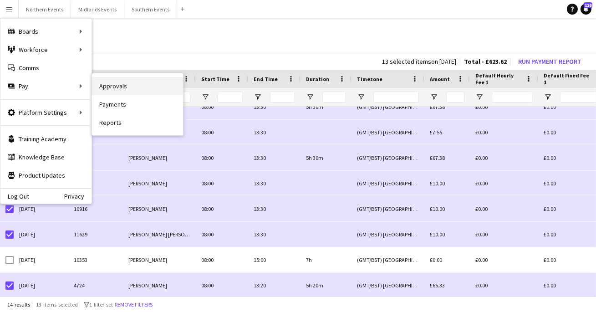
click at [109, 93] on link "Approvals" at bounding box center [137, 86] width 91 height 18
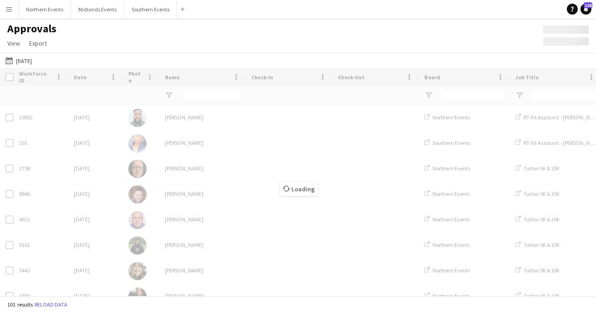
type input "**********"
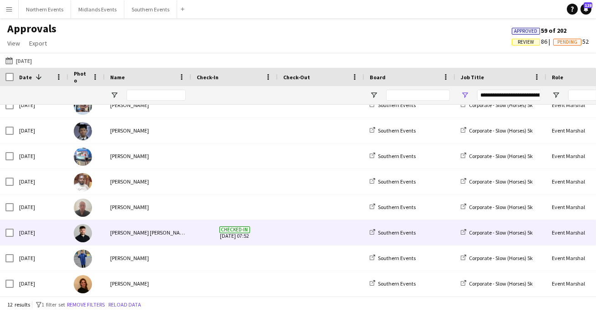
click at [153, 228] on div "[PERSON_NAME] [PERSON_NAME]" at bounding box center [148, 232] width 87 height 25
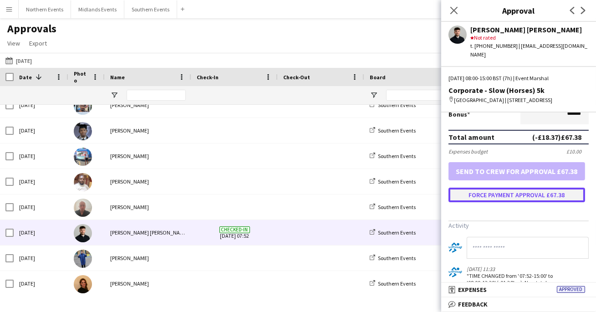
click at [496, 193] on button "Force payment approval £67.38" at bounding box center [517, 195] width 137 height 15
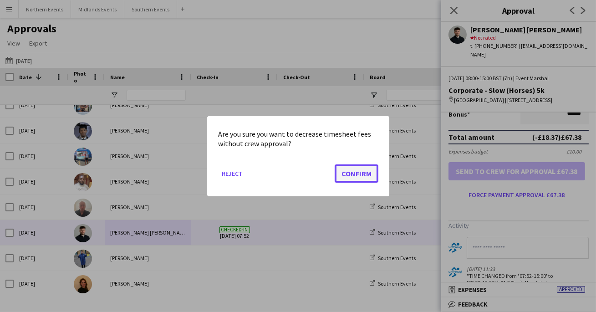
click at [353, 172] on button "Confirm" at bounding box center [357, 173] width 44 height 18
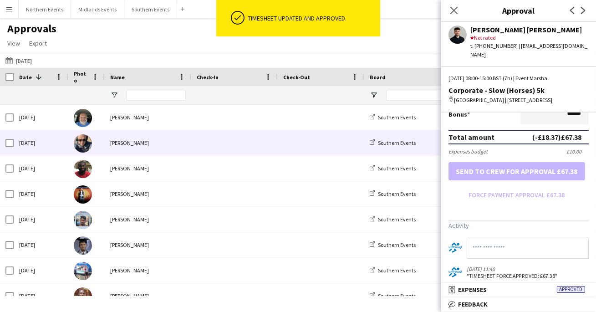
click at [288, 132] on span at bounding box center [321, 142] width 76 height 25
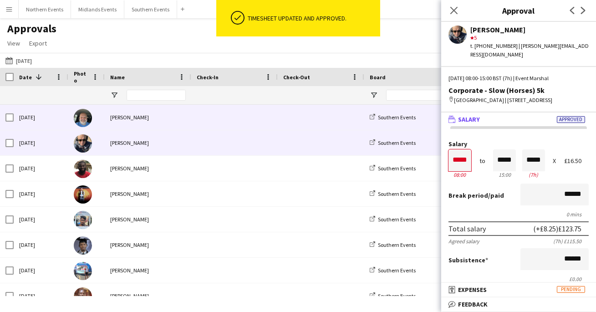
click at [293, 119] on span at bounding box center [321, 117] width 76 height 25
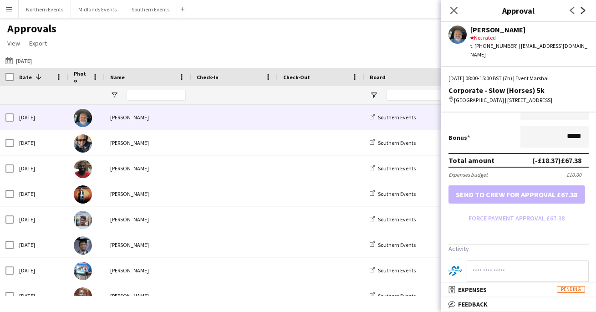
click at [586, 9] on icon "Next" at bounding box center [583, 10] width 7 height 7
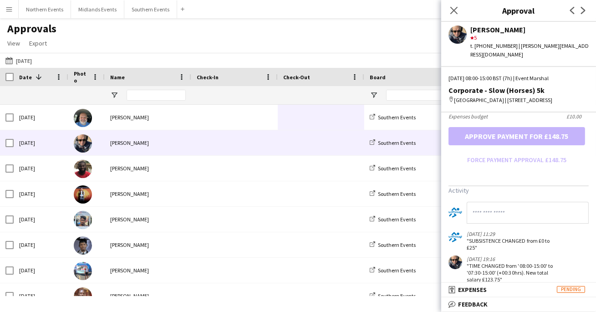
click at [584, 6] on app-icon "Next" at bounding box center [583, 10] width 11 height 11
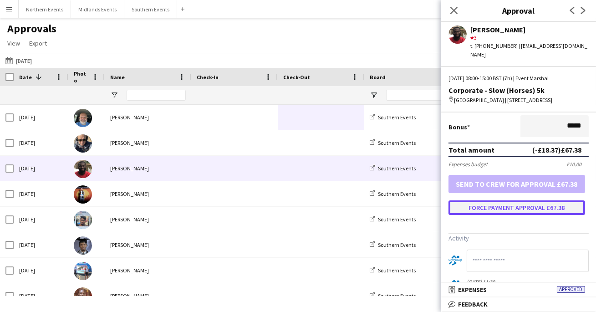
click at [517, 205] on button "Force payment approval £67.38" at bounding box center [517, 207] width 137 height 15
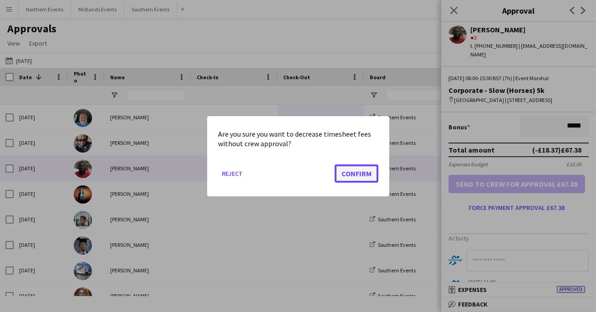
click at [350, 170] on button "Confirm" at bounding box center [357, 173] width 44 height 18
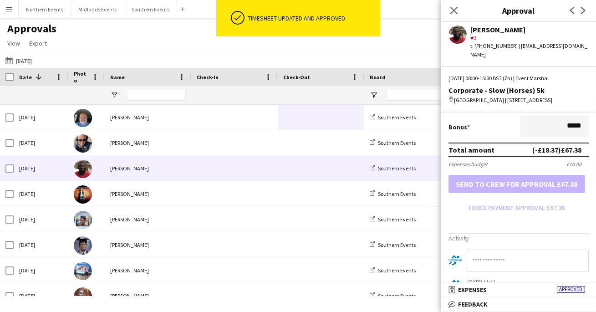
click at [586, 15] on app-icon "Next" at bounding box center [583, 10] width 11 height 11
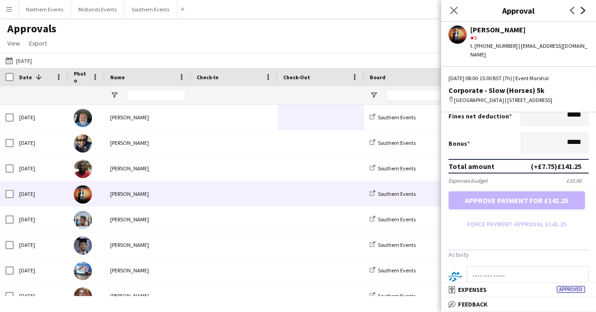
click at [585, 10] on icon "Next" at bounding box center [583, 10] width 7 height 7
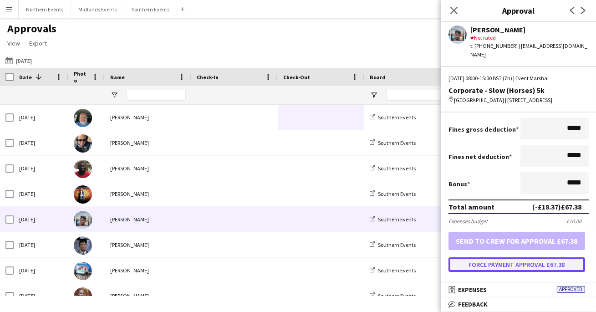
click at [505, 261] on button "Force payment approval £67.38" at bounding box center [517, 264] width 137 height 15
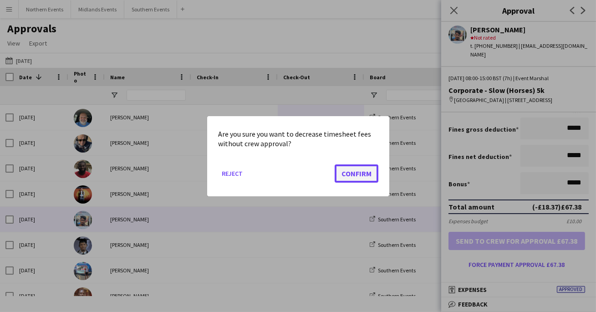
click at [357, 172] on button "Confirm" at bounding box center [357, 173] width 44 height 18
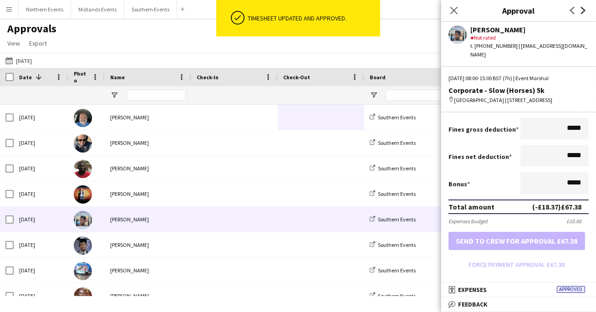
click at [583, 11] on icon "Next" at bounding box center [583, 10] width 7 height 7
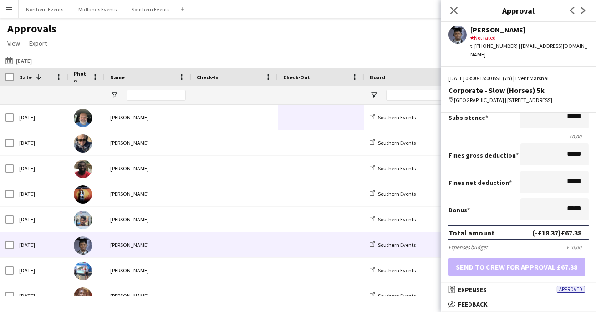
click at [587, 10] on app-icon "Next" at bounding box center [583, 10] width 11 height 11
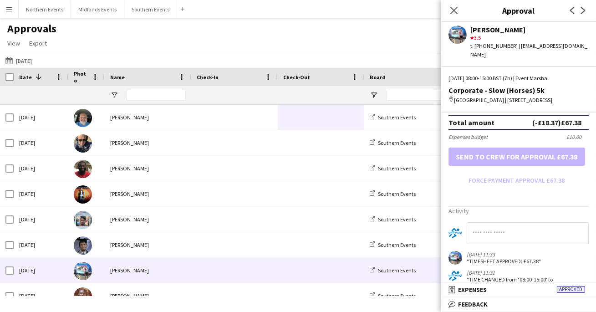
click at [590, 13] on div "Previous Next" at bounding box center [578, 10] width 36 height 21
click at [589, 13] on app-icon "Next" at bounding box center [583, 10] width 11 height 11
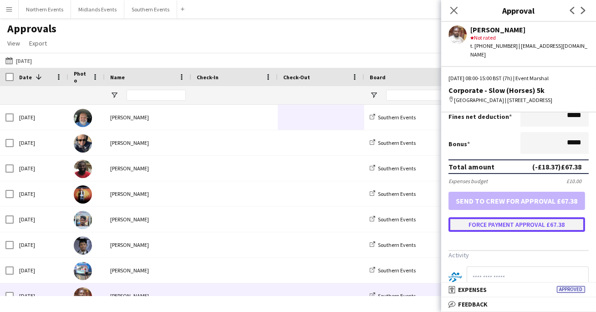
click at [526, 224] on button "Force payment approval £67.38" at bounding box center [517, 224] width 137 height 15
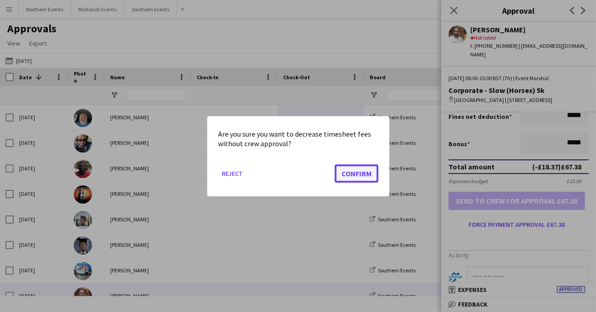
click at [355, 170] on button "Confirm" at bounding box center [357, 173] width 44 height 18
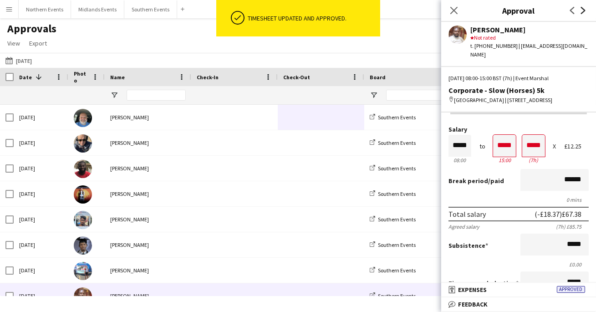
click at [585, 13] on icon "Next" at bounding box center [583, 10] width 7 height 7
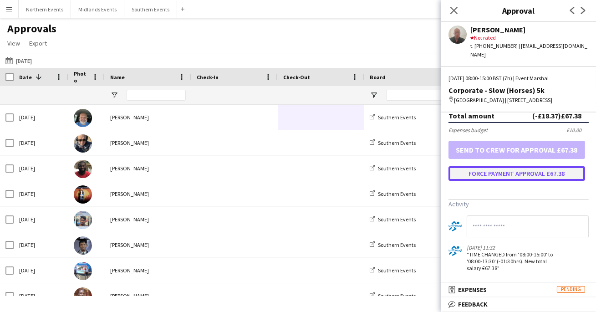
click at [513, 169] on button "Force payment approval £67.38" at bounding box center [517, 173] width 137 height 15
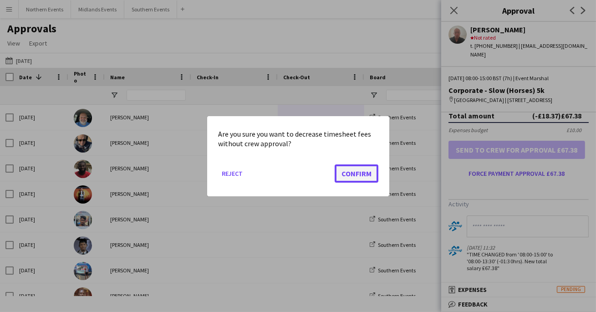
click at [354, 178] on button "Confirm" at bounding box center [357, 173] width 44 height 18
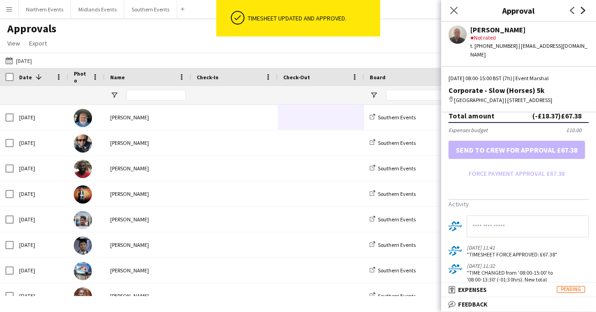
click at [583, 9] on icon at bounding box center [583, 10] width 5 height 7
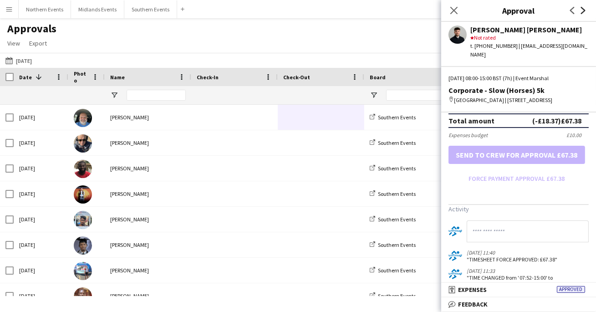
click at [584, 10] on icon "Next" at bounding box center [583, 10] width 7 height 7
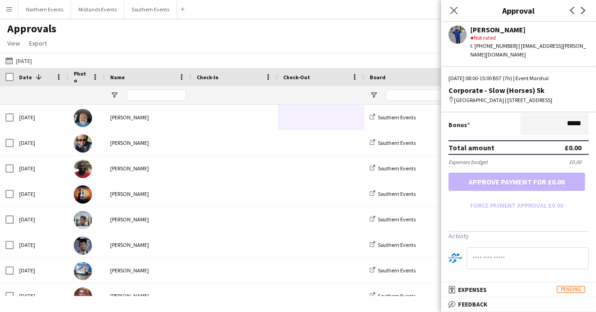
click at [129, 61] on div "04-10-2025 04-10-2025 Today This Week This Month Yesterday Last Week Last Month…" at bounding box center [298, 60] width 596 height 15
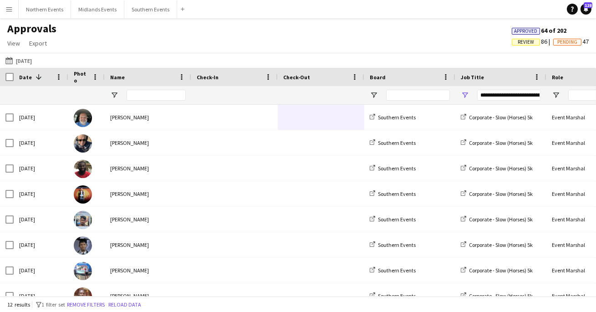
click at [6, 13] on button "Menu" at bounding box center [9, 9] width 18 height 18
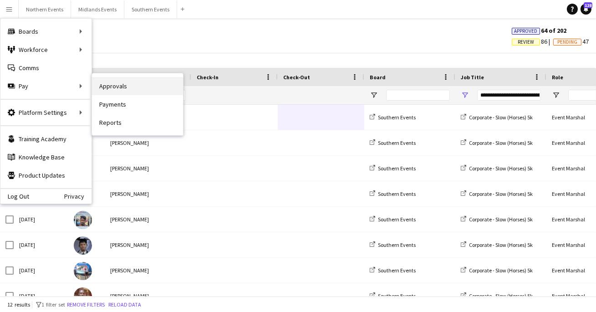
click at [127, 84] on link "Approvals" at bounding box center [137, 86] width 91 height 18
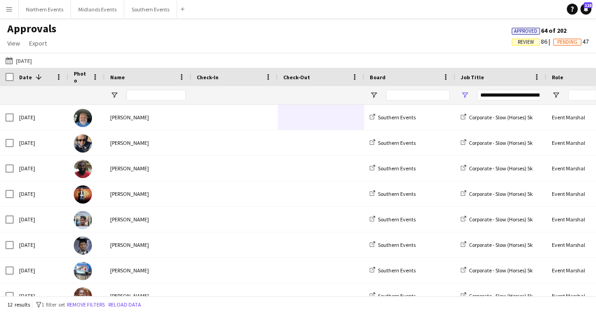
click at [3, 9] on button "Menu" at bounding box center [9, 9] width 18 height 18
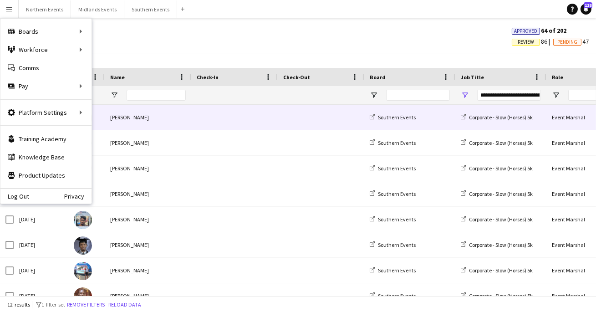
click at [113, 113] on div "John Beard" at bounding box center [148, 117] width 87 height 25
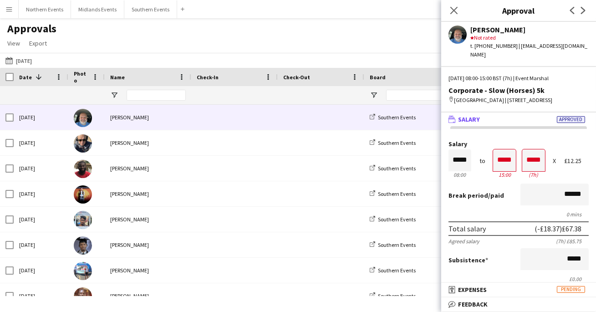
click at [8, 1] on button "Menu" at bounding box center [9, 9] width 18 height 18
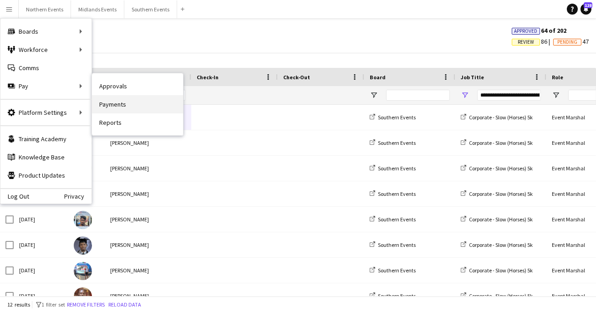
click at [111, 111] on link "Payments" at bounding box center [137, 104] width 91 height 18
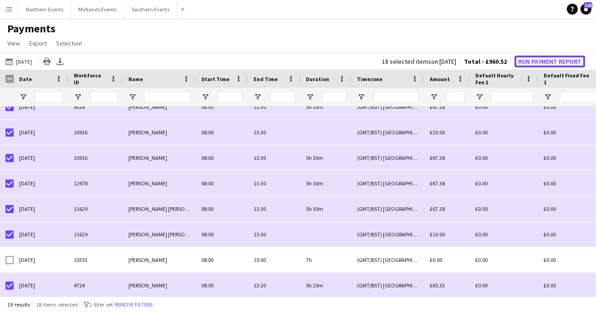
click at [531, 61] on button "Run Payment Report" at bounding box center [550, 62] width 71 height 12
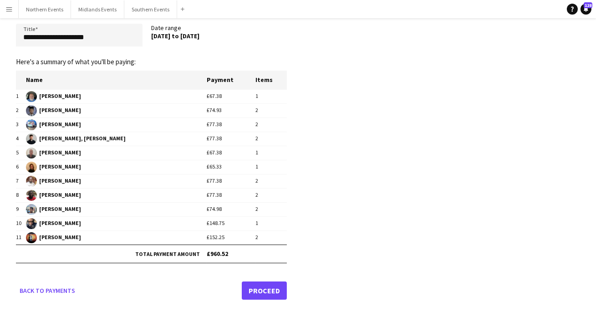
click at [256, 294] on link "Proceed" at bounding box center [264, 291] width 45 height 18
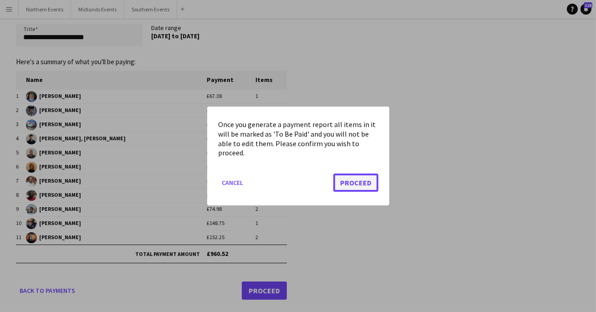
click at [348, 187] on button "Proceed" at bounding box center [355, 183] width 45 height 18
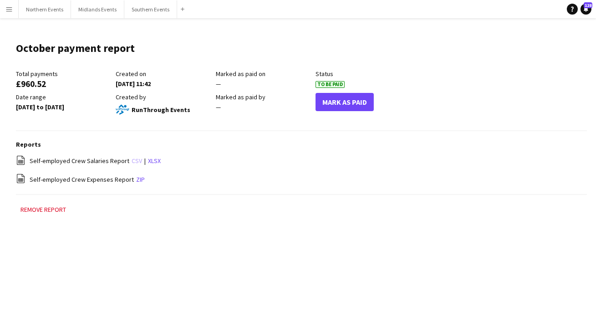
click at [132, 161] on link "csv" at bounding box center [137, 161] width 10 height 8
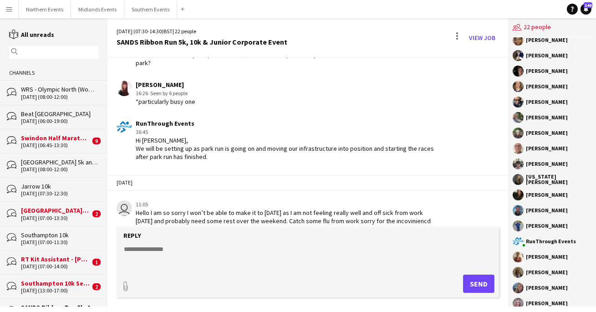
scroll to position [11, 0]
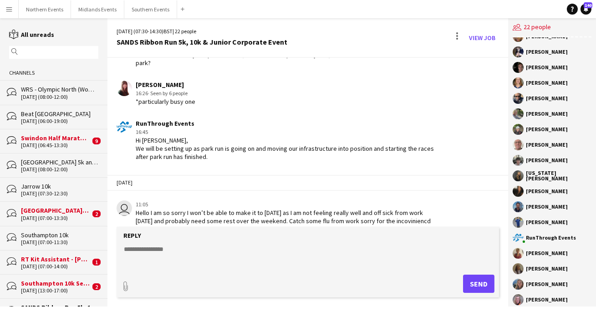
click at [51, 51] on input "text" at bounding box center [58, 52] width 76 height 8
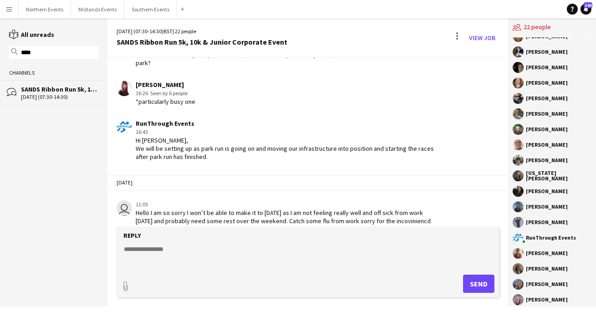
type input "****"
click at [34, 82] on div "bubbles SANDS Ribbon Run 5k, 10k & Junior Corporate Event [DATE] (07:30-14:30)" at bounding box center [54, 92] width 108 height 25
click at [66, 97] on div "[DATE] (07:30-14:30)" at bounding box center [59, 97] width 77 height 6
click at [78, 96] on div "[DATE] (07:30-14:30)" at bounding box center [59, 97] width 77 height 6
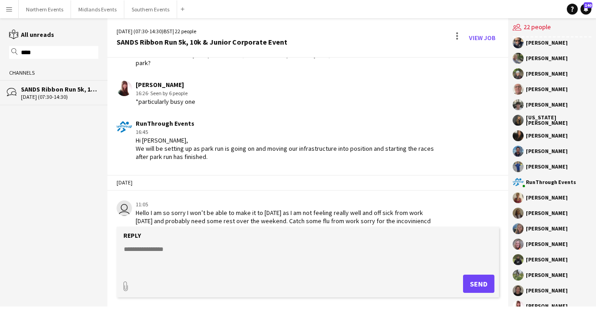
scroll to position [0, 0]
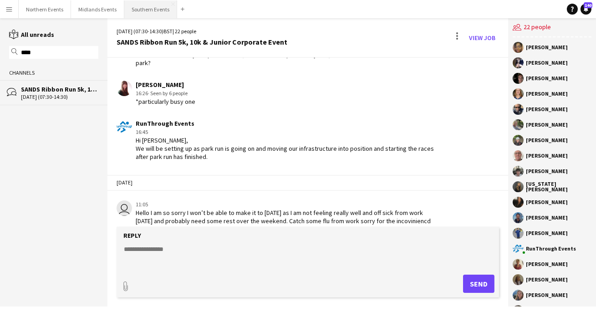
click at [144, 14] on button "Southern Events Close" at bounding box center [150, 9] width 53 height 18
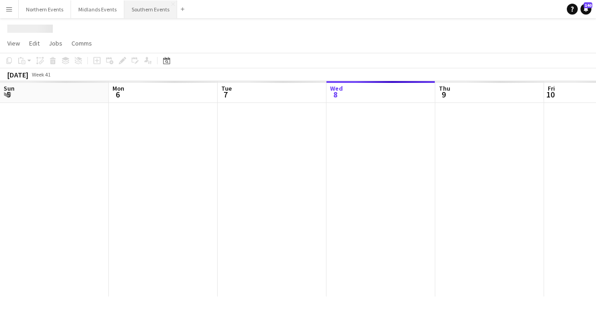
scroll to position [0, 218]
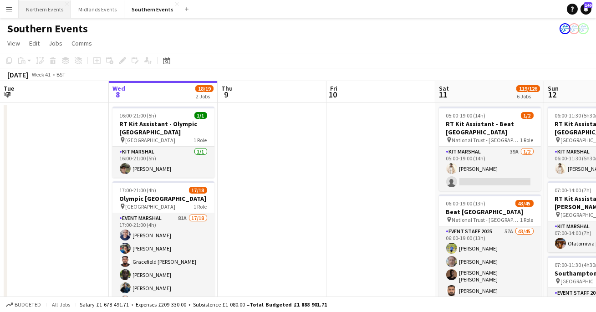
click at [51, 15] on button "Northern Events Close" at bounding box center [45, 9] width 52 height 18
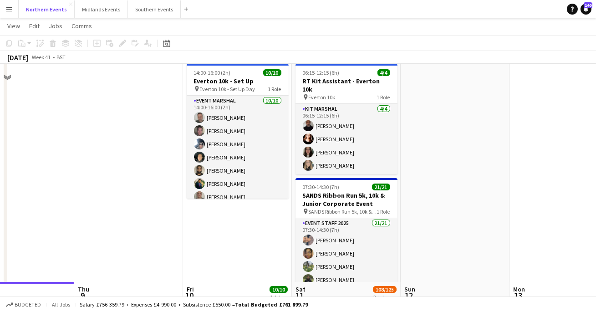
scroll to position [24, 0]
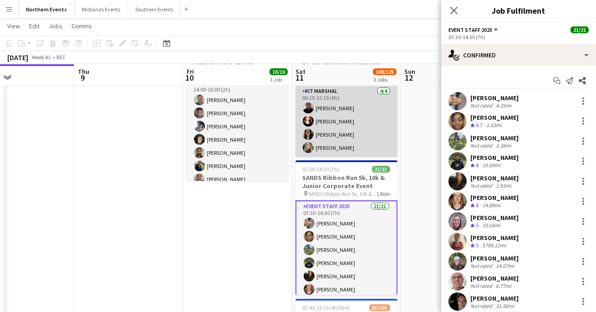
scroll to position [67, 0]
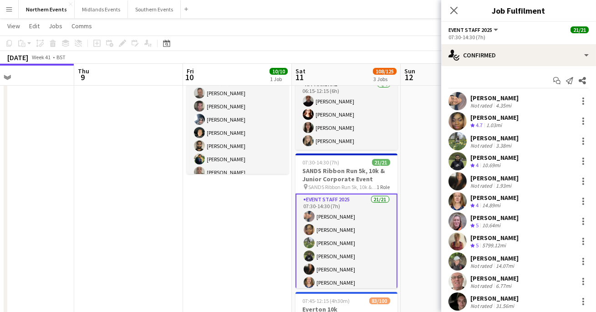
click at [457, 16] on div "Close pop-in" at bounding box center [454, 10] width 26 height 21
click at [455, 11] on icon at bounding box center [454, 10] width 9 height 9
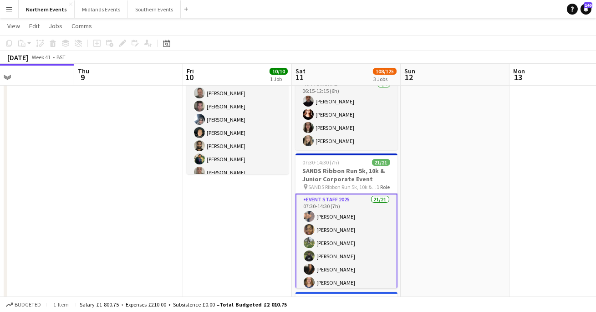
click at [15, 12] on button "Menu" at bounding box center [9, 9] width 18 height 18
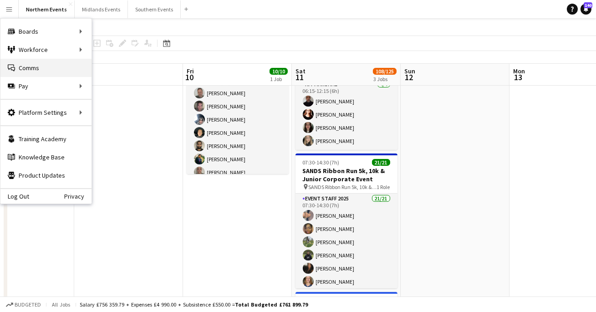
click at [41, 63] on link "Comms Comms" at bounding box center [45, 68] width 91 height 18
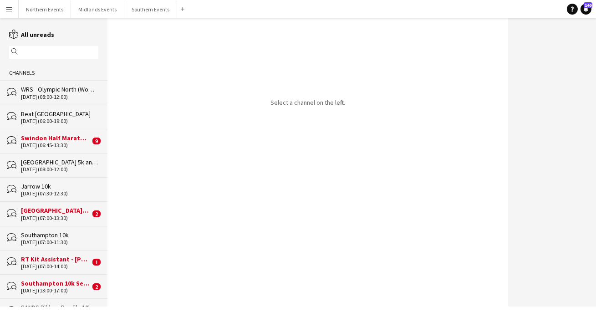
click at [58, 52] on input "text" at bounding box center [58, 52] width 76 height 8
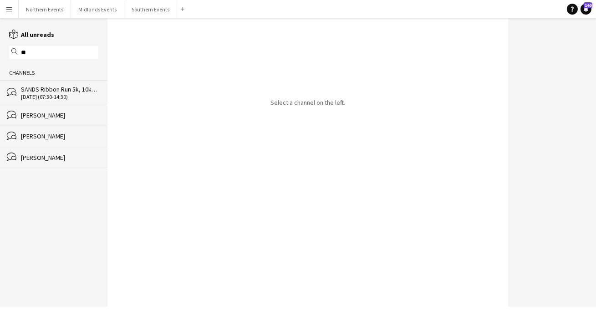
type input "**"
click at [48, 89] on div "SANDS Ribbon Run 5k, 10k & Junior Corporate Event" at bounding box center [59, 89] width 77 height 8
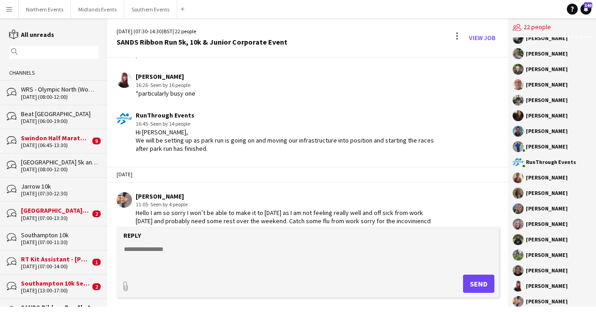
scroll to position [80, 0]
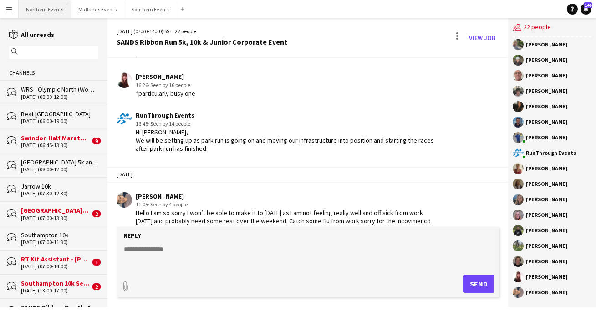
click at [34, 7] on button "Northern Events Close" at bounding box center [45, 9] width 52 height 18
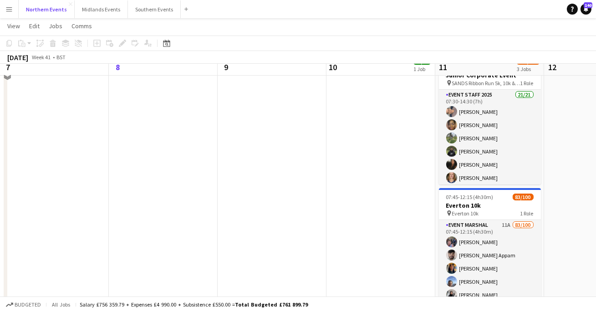
scroll to position [172, 0]
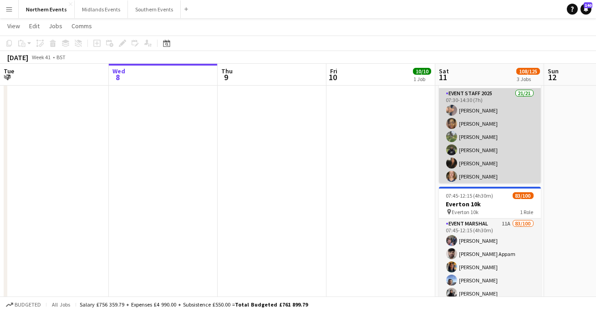
click at [502, 155] on app-card-role "Event Staff 2025 21/21 07:30-14:30 (7h) [PERSON_NAME] [PERSON_NAME] [PERSON_NAM…" at bounding box center [490, 235] width 102 height 295
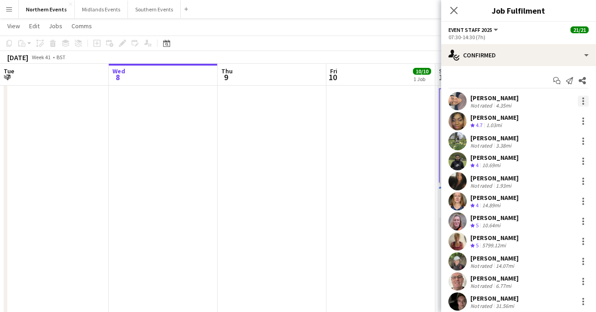
click at [584, 99] on div at bounding box center [583, 101] width 11 height 11
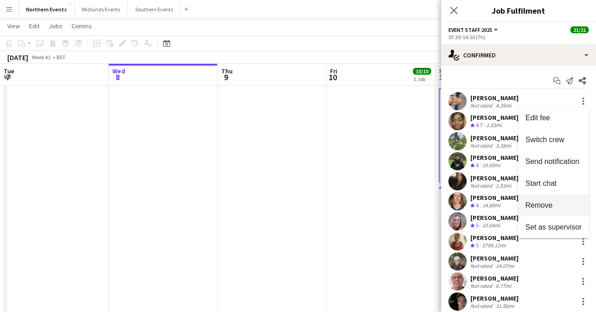
click at [541, 208] on span "Remove" at bounding box center [539, 205] width 27 height 8
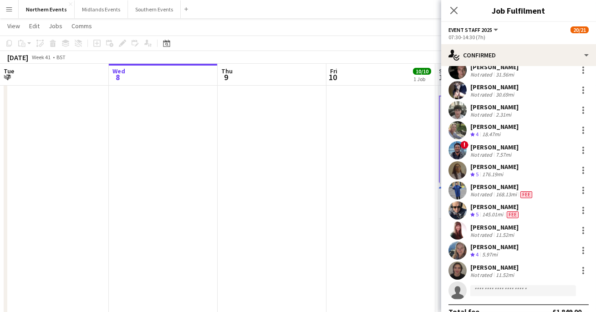
scroll to position [216, 0]
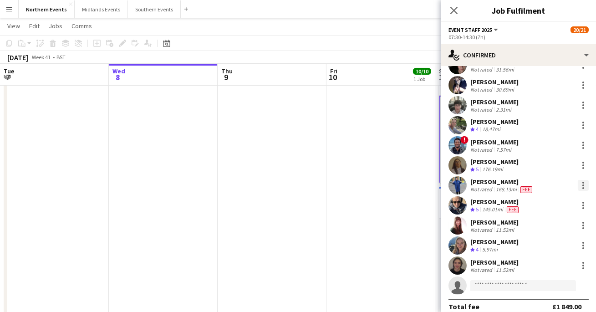
click at [584, 187] on div at bounding box center [584, 188] width 2 height 2
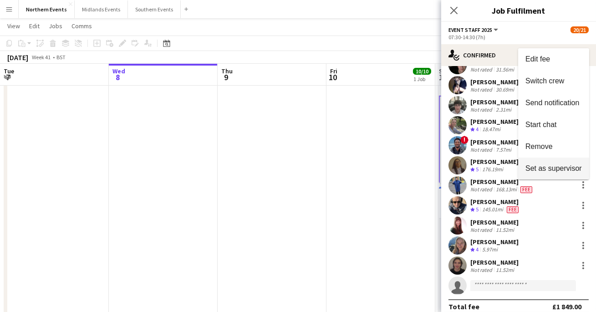
click at [564, 169] on span "Set as supervisor" at bounding box center [554, 168] width 56 height 8
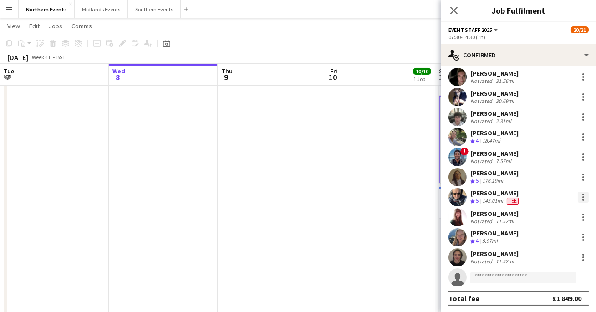
click at [580, 195] on div at bounding box center [583, 197] width 11 height 11
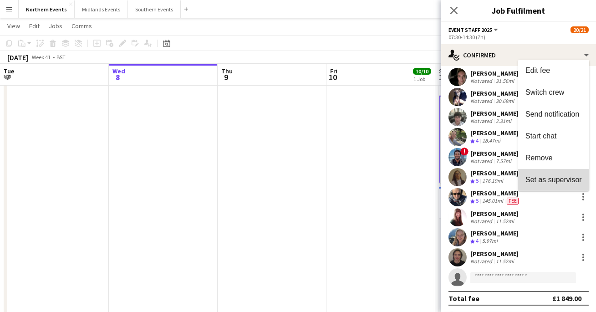
click at [551, 184] on button "Set as supervisor" at bounding box center [553, 180] width 71 height 22
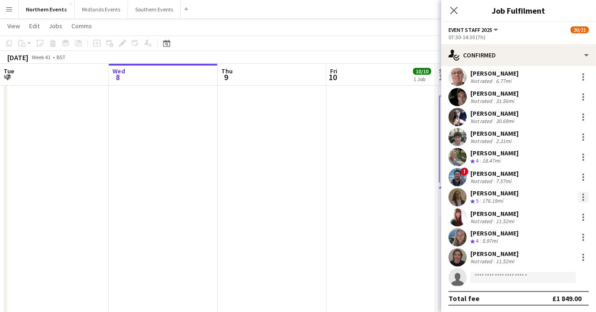
click at [584, 192] on div at bounding box center [583, 197] width 11 height 11
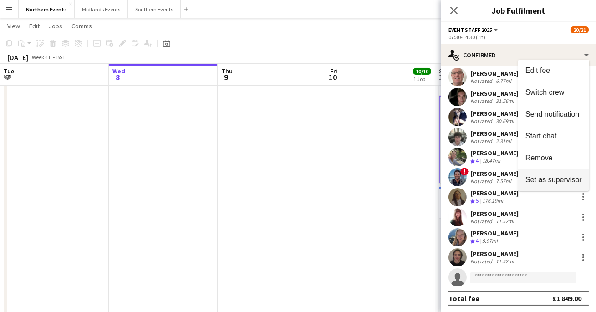
click at [560, 180] on span "Set as supervisor" at bounding box center [554, 179] width 56 height 8
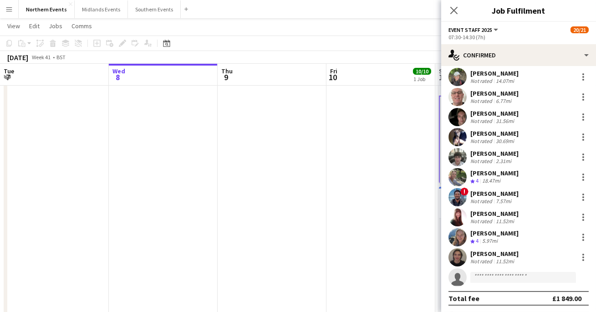
scroll to position [0, 0]
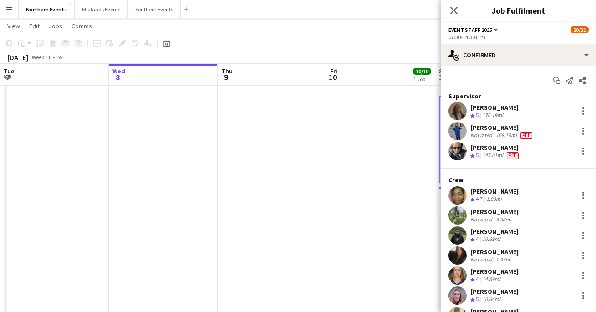
click at [510, 115] on div "Crew rating 5 176.19mi" at bounding box center [495, 116] width 48 height 8
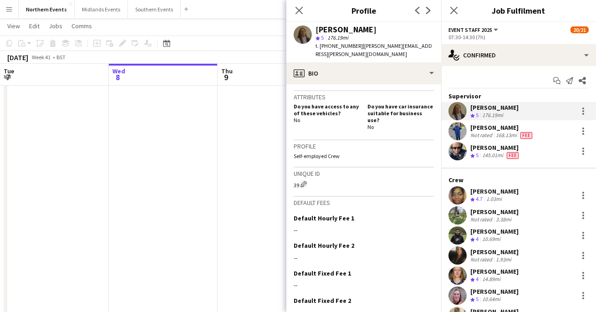
scroll to position [336, 0]
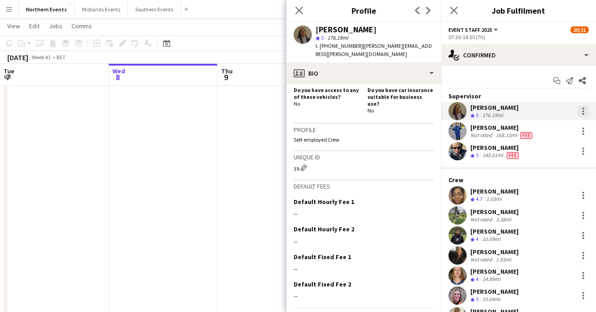
click at [584, 107] on div at bounding box center [583, 111] width 11 height 11
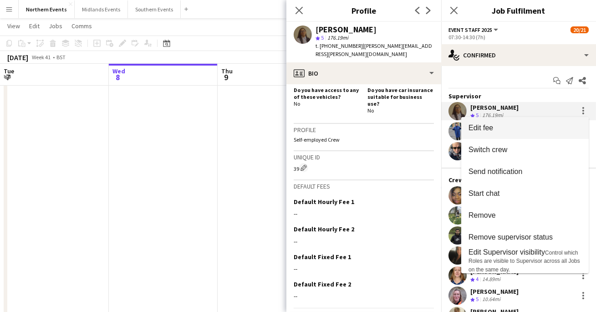
click at [548, 128] on span "Edit fee" at bounding box center [525, 128] width 113 height 8
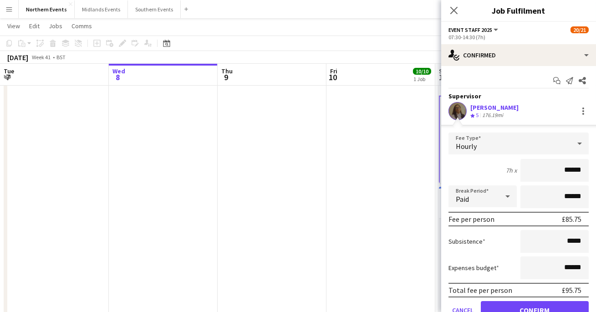
click at [572, 170] on input "******" at bounding box center [555, 170] width 68 height 23
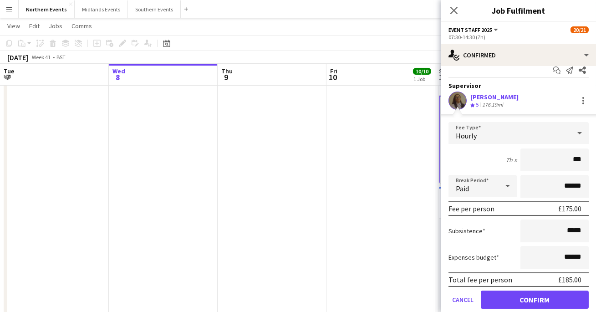
scroll to position [9, 0]
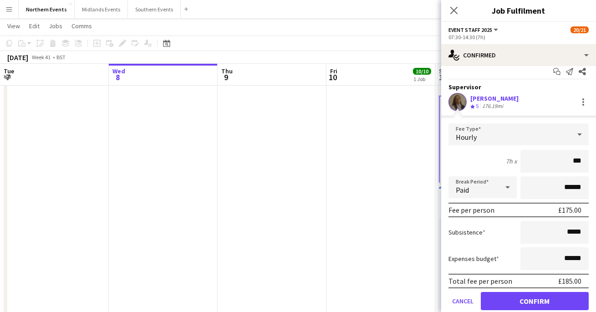
type input "**"
type input "******"
click at [476, 160] on div "7h x ******" at bounding box center [519, 161] width 140 height 23
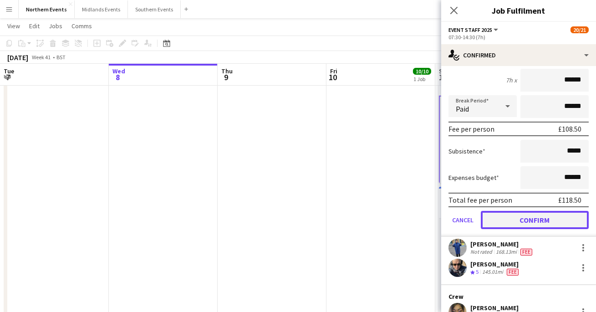
click at [512, 220] on button "Confirm" at bounding box center [535, 220] width 108 height 18
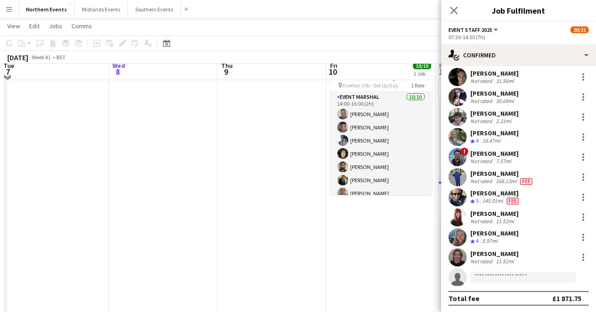
scroll to position [56, 0]
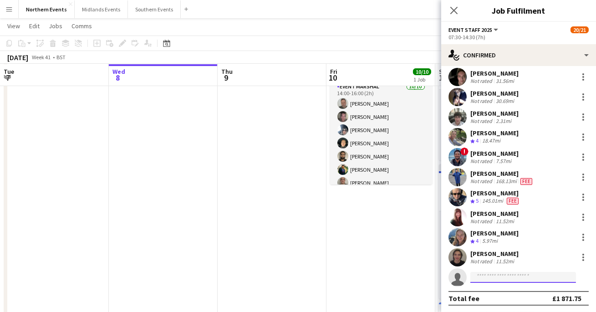
click at [495, 275] on input at bounding box center [524, 277] width 106 height 11
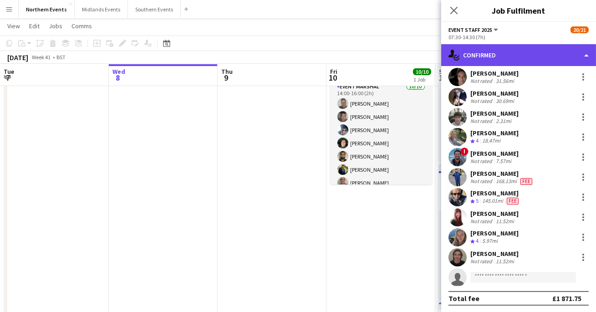
click at [502, 54] on div "single-neutral-actions-check-2 Confirmed" at bounding box center [518, 55] width 155 height 22
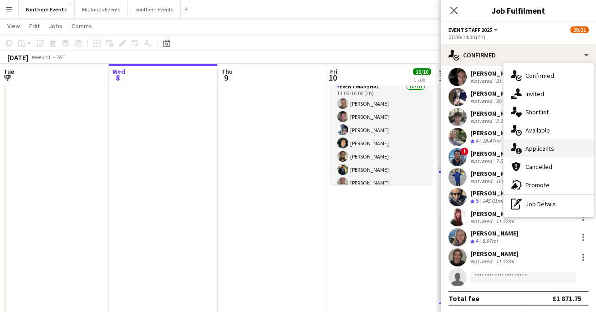
click at [529, 151] on span "Applicants" at bounding box center [540, 148] width 29 height 8
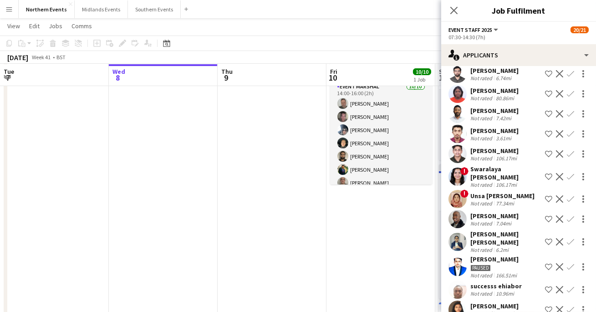
scroll to position [556, 0]
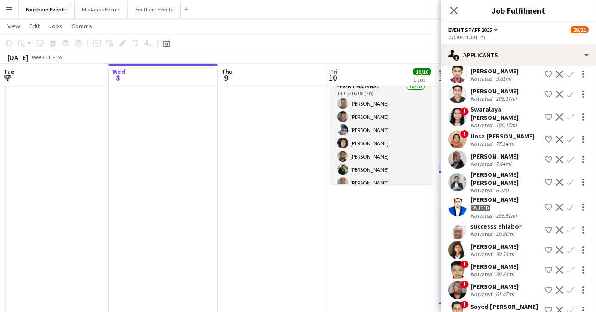
click at [459, 159] on app-user-avatar at bounding box center [458, 159] width 18 height 18
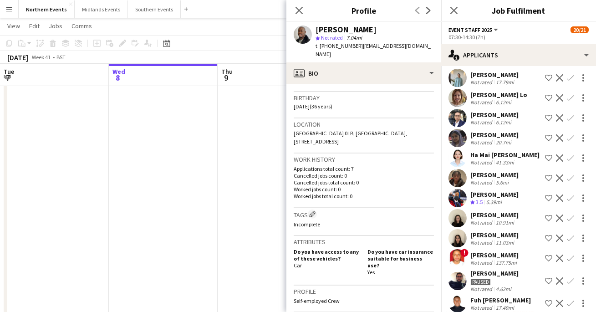
scroll to position [12, 0]
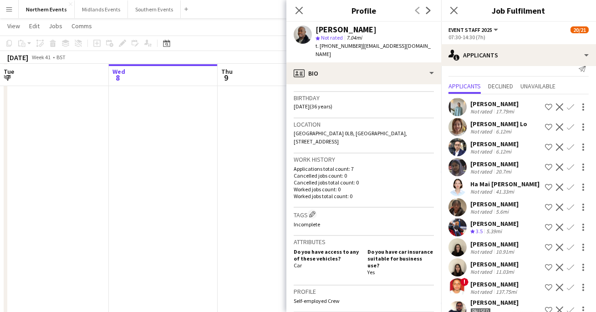
click at [465, 112] on app-user-avatar at bounding box center [458, 107] width 18 height 18
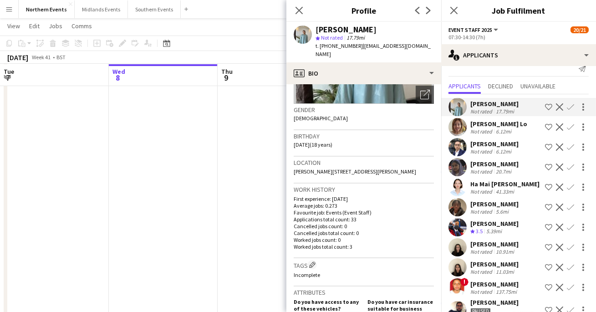
scroll to position [132, 0]
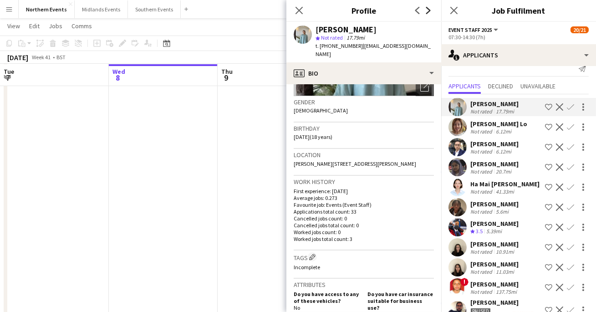
click at [430, 13] on icon "Next" at bounding box center [428, 10] width 7 height 7
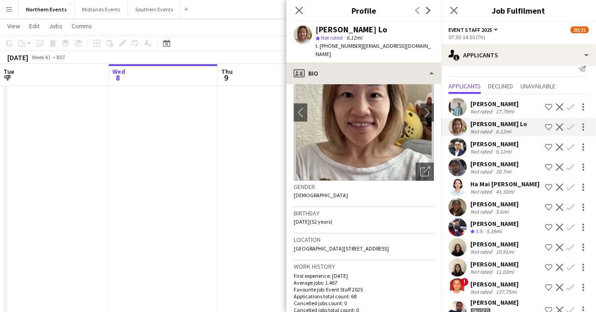
scroll to position [47, 0]
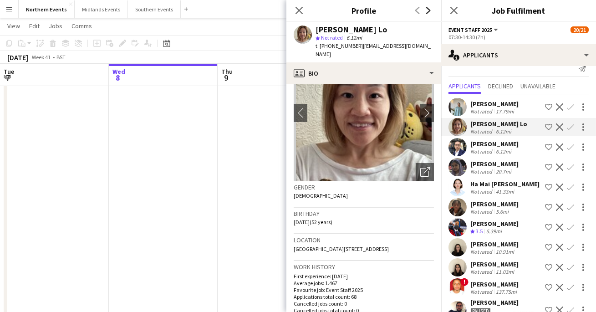
click at [425, 14] on icon "Next" at bounding box center [428, 10] width 7 height 7
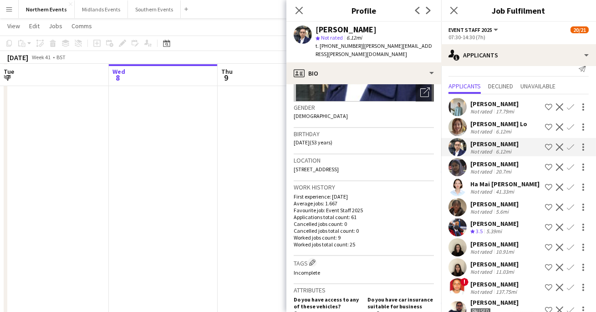
scroll to position [133, 0]
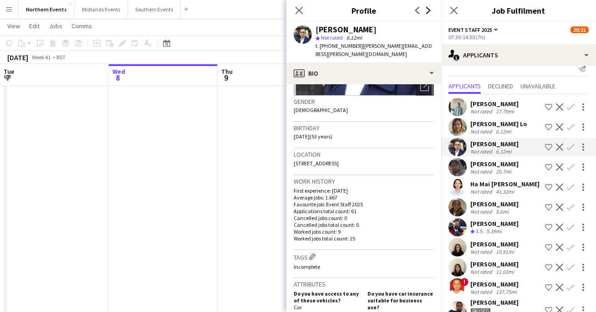
click at [426, 13] on icon "Next" at bounding box center [428, 10] width 7 height 7
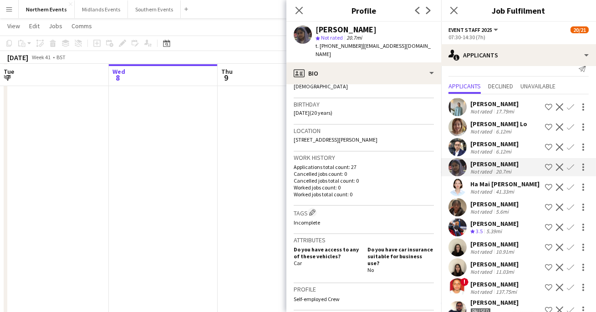
scroll to position [163, 0]
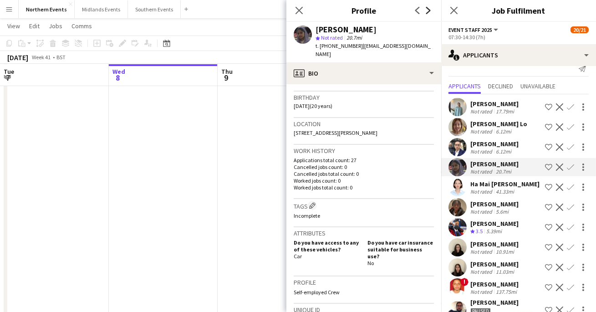
click at [429, 12] on icon "Next" at bounding box center [428, 10] width 7 height 7
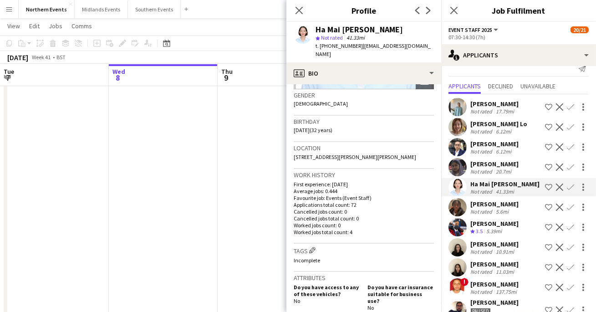
scroll to position [144, 0]
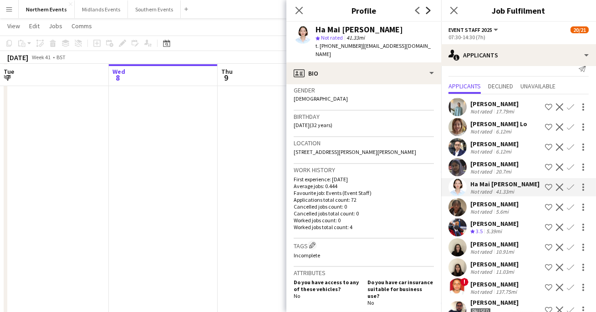
click at [430, 9] on icon "Next" at bounding box center [428, 10] width 7 height 7
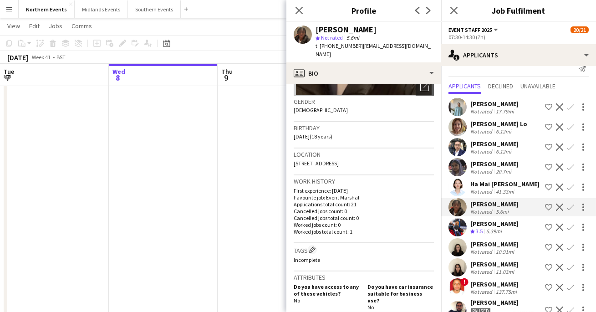
scroll to position [140, 0]
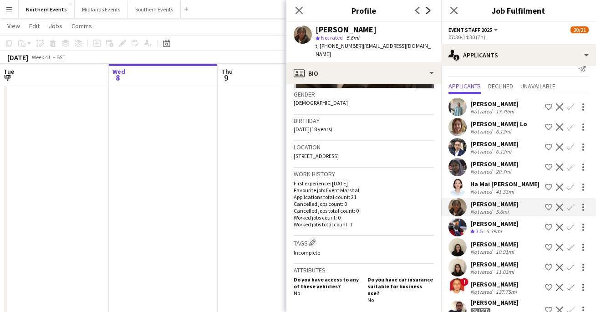
click at [430, 7] on icon "Next" at bounding box center [428, 10] width 7 height 7
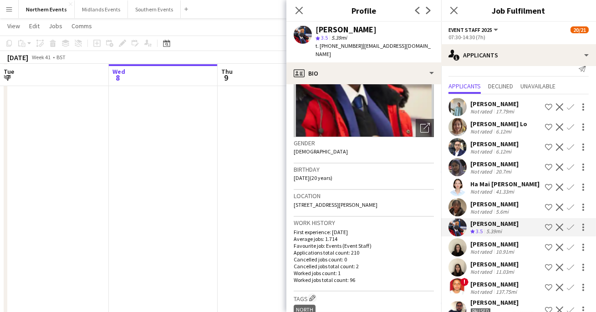
scroll to position [105, 0]
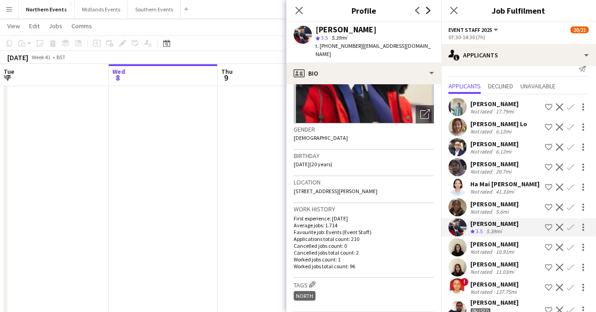
click at [427, 10] on icon "Next" at bounding box center [428, 10] width 7 height 7
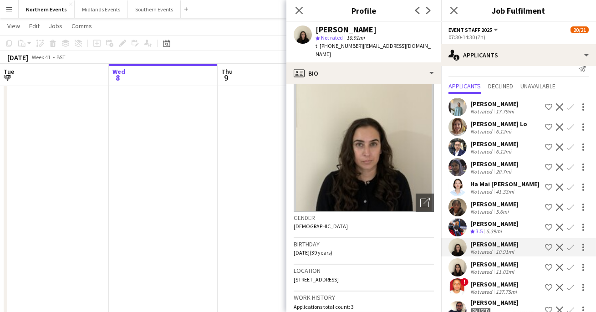
scroll to position [15, 0]
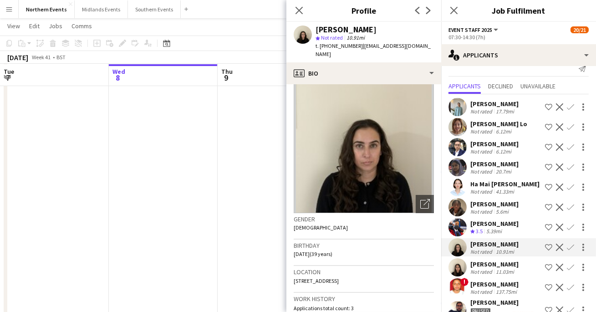
click at [426, 15] on app-icon "Next" at bounding box center [428, 10] width 11 height 11
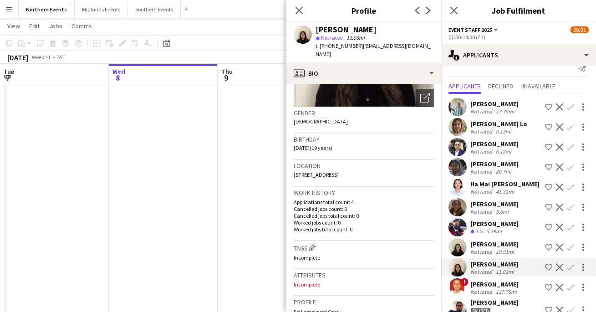
scroll to position [122, 0]
click at [430, 11] on icon "Next" at bounding box center [428, 10] width 7 height 7
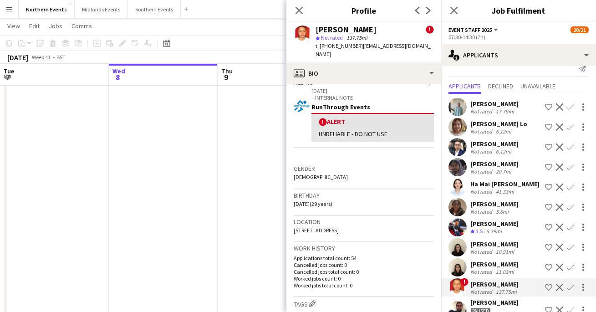
scroll to position [154, 0]
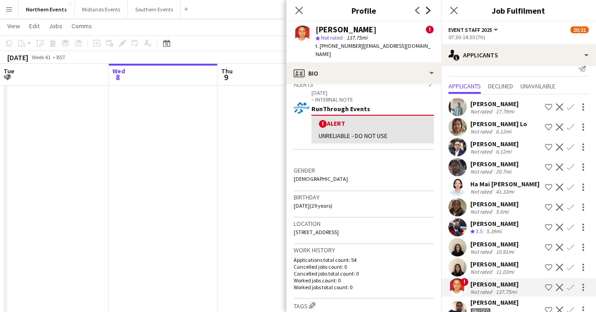
click at [428, 12] on icon at bounding box center [428, 10] width 5 height 7
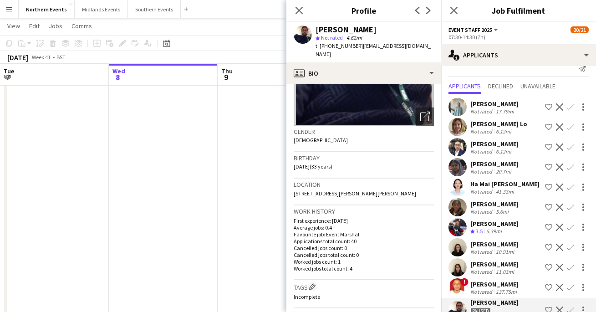
scroll to position [109, 0]
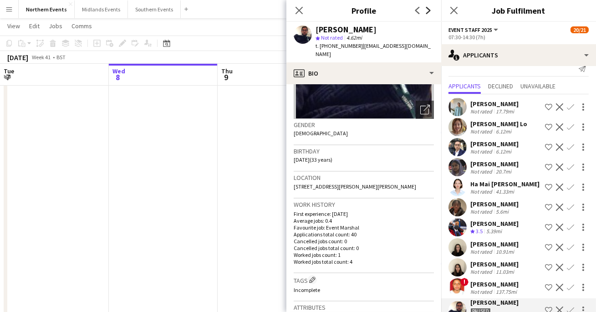
click at [431, 12] on icon "Next" at bounding box center [428, 10] width 7 height 7
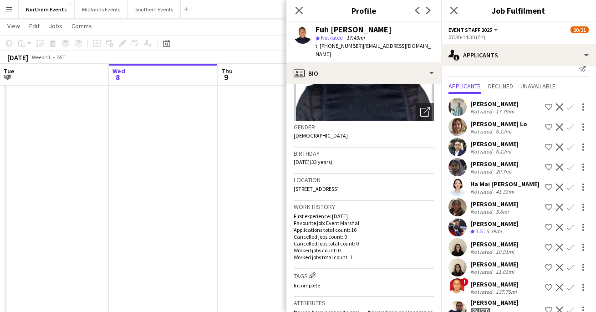
scroll to position [110, 0]
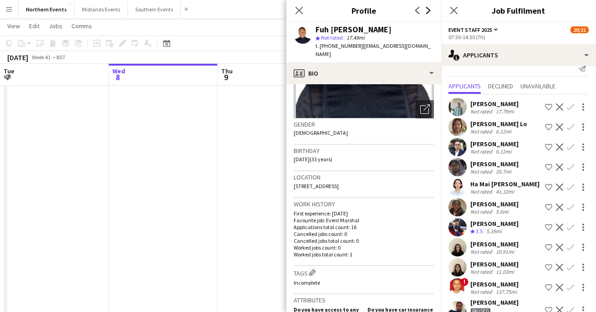
click at [429, 9] on icon at bounding box center [428, 10] width 5 height 7
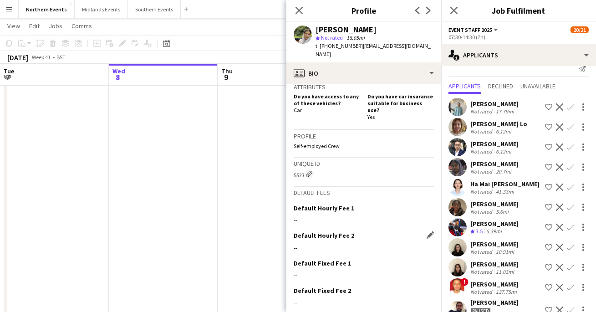
scroll to position [348, 0]
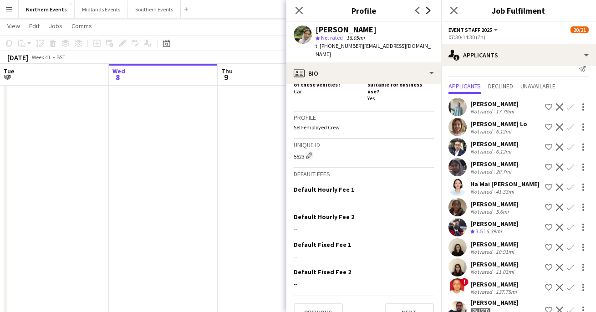
click at [431, 9] on icon "Next" at bounding box center [428, 10] width 7 height 7
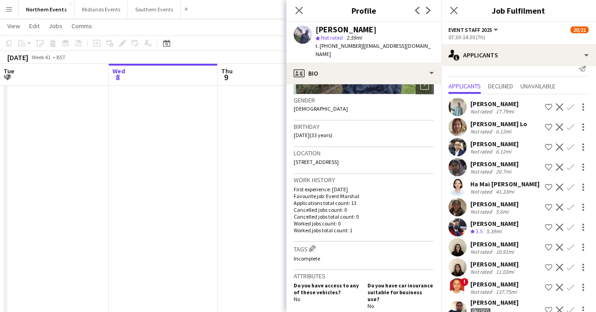
scroll to position [139, 0]
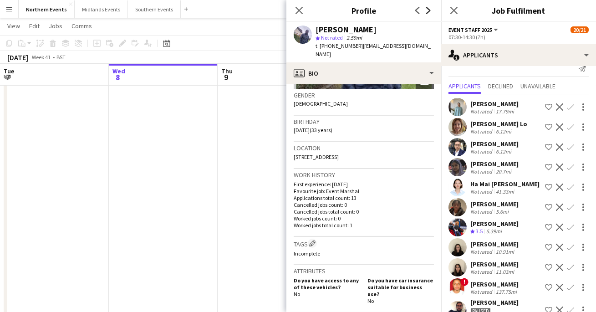
click at [430, 8] on icon "Next" at bounding box center [428, 10] width 7 height 7
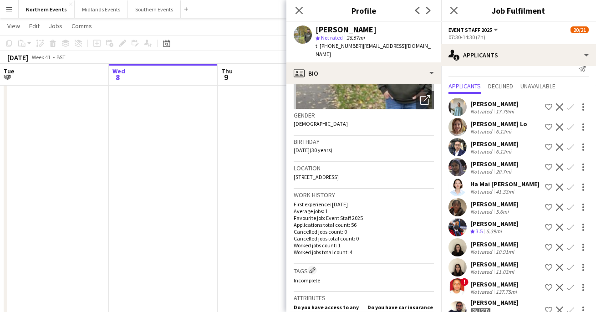
scroll to position [128, 0]
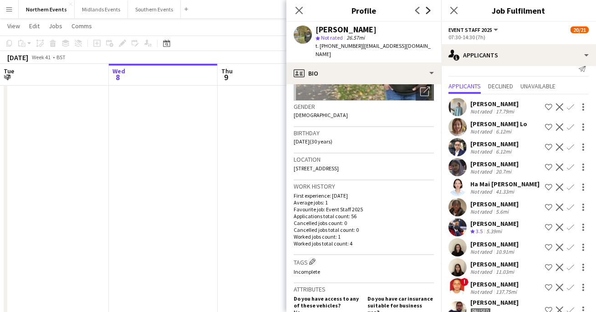
click at [430, 11] on icon "Next" at bounding box center [428, 10] width 7 height 7
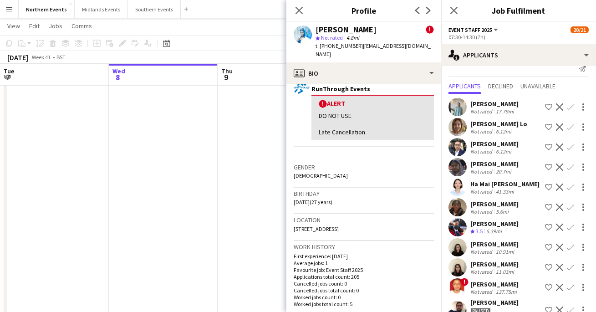
scroll to position [188, 0]
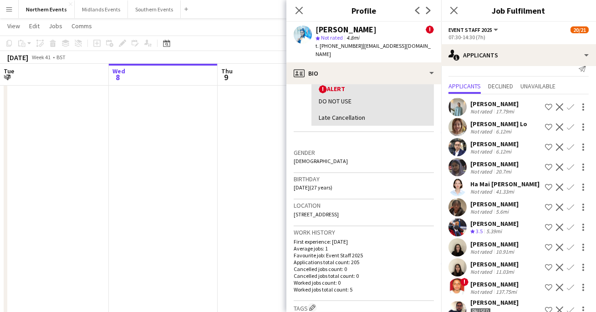
click at [429, 1] on div "Previous Next" at bounding box center [423, 10] width 36 height 21
click at [429, 10] on icon at bounding box center [428, 10] width 5 height 7
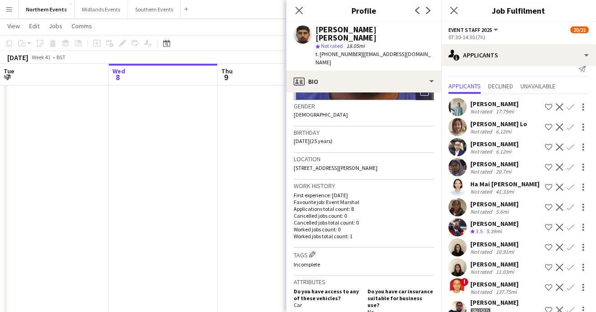
scroll to position [145, 0]
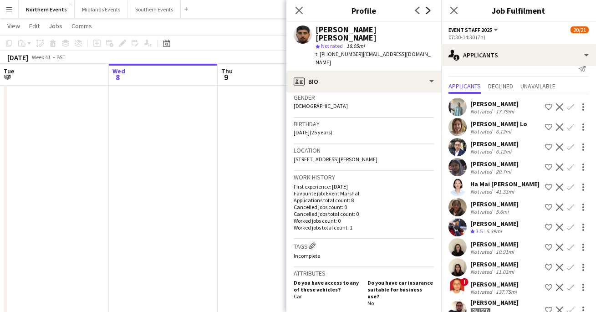
click at [430, 9] on icon "Next" at bounding box center [428, 10] width 7 height 7
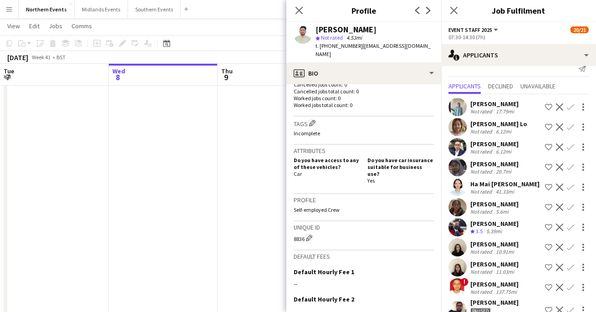
scroll to position [251, 0]
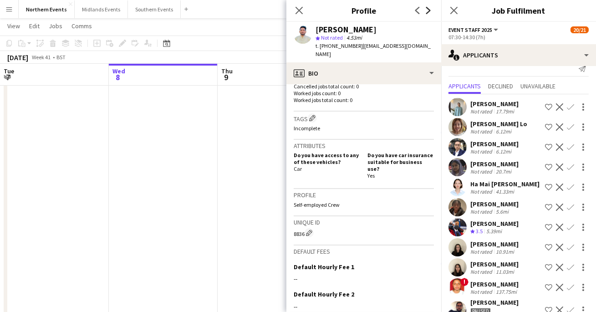
click at [428, 12] on icon at bounding box center [428, 10] width 5 height 7
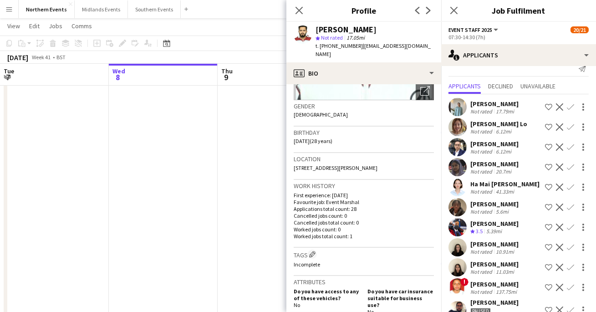
scroll to position [134, 0]
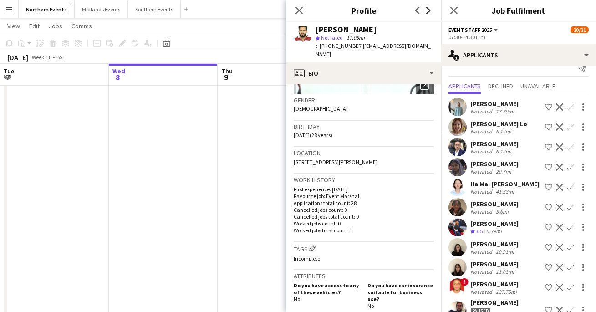
click at [430, 7] on icon "Next" at bounding box center [428, 10] width 7 height 7
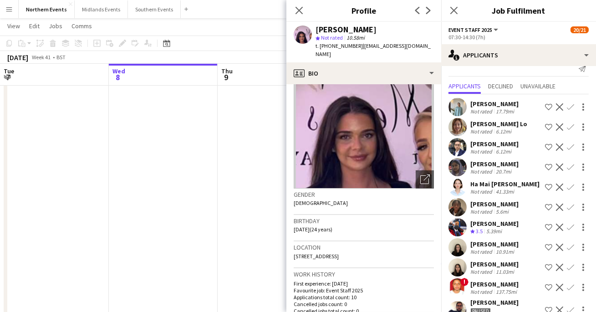
scroll to position [39, 0]
click at [427, 11] on icon "Next" at bounding box center [428, 10] width 7 height 7
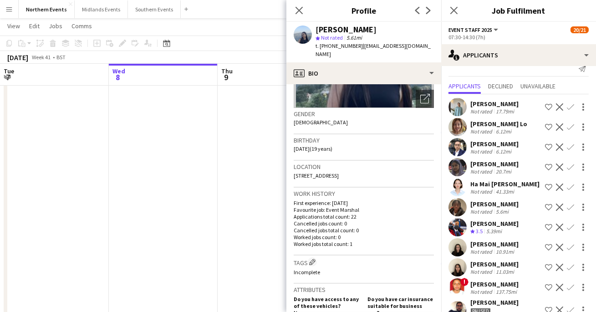
scroll to position [128, 0]
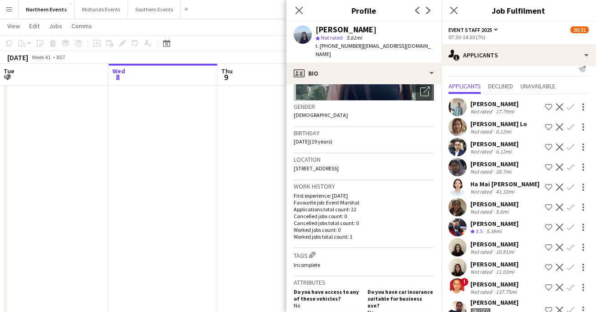
click at [429, 13] on icon "Next" at bounding box center [428, 10] width 7 height 7
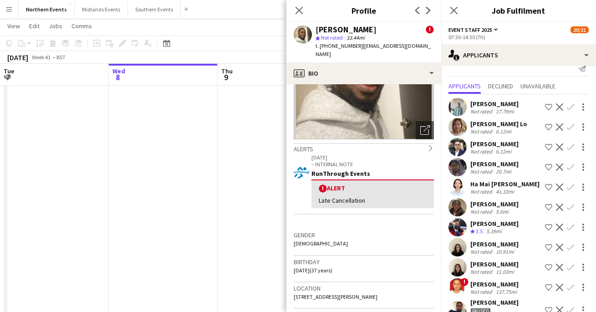
scroll to position [103, 0]
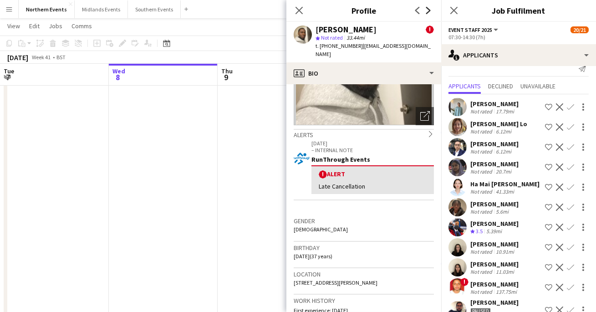
click at [428, 10] on icon "Next" at bounding box center [428, 10] width 7 height 7
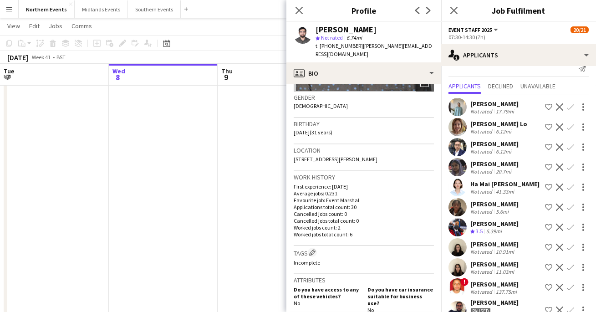
scroll to position [147, 0]
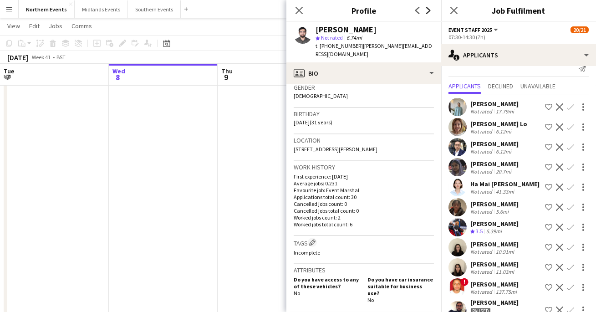
click at [425, 13] on icon "Next" at bounding box center [428, 10] width 7 height 7
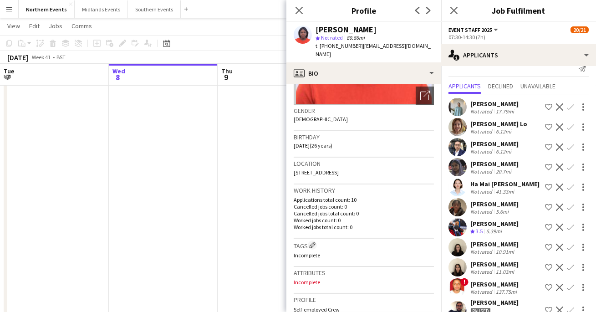
scroll to position [128, 0]
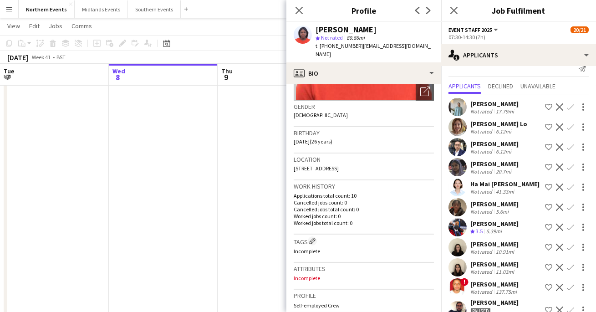
click at [428, 15] on app-icon "Next" at bounding box center [428, 10] width 11 height 11
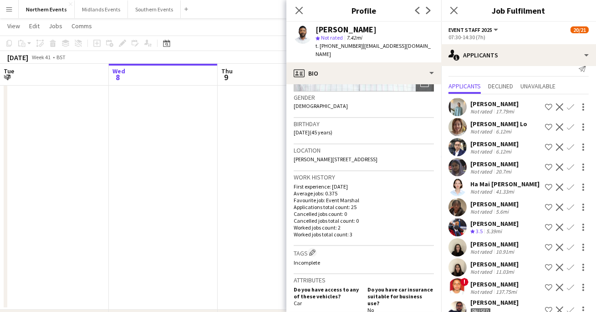
scroll to position [137, 0]
click at [430, 7] on icon "Next" at bounding box center [428, 10] width 7 height 7
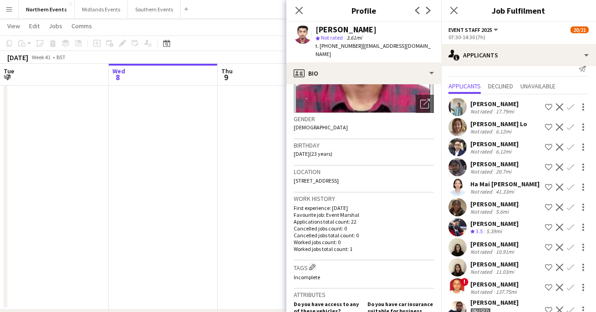
scroll to position [121, 0]
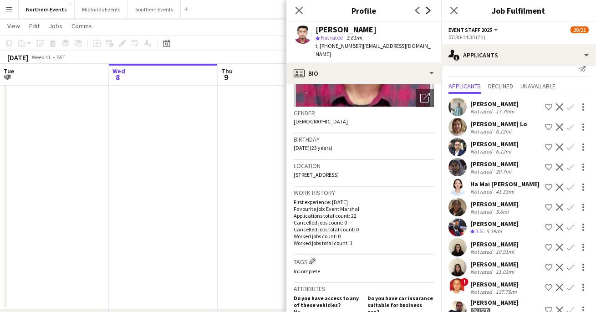
click at [426, 13] on icon at bounding box center [428, 10] width 5 height 7
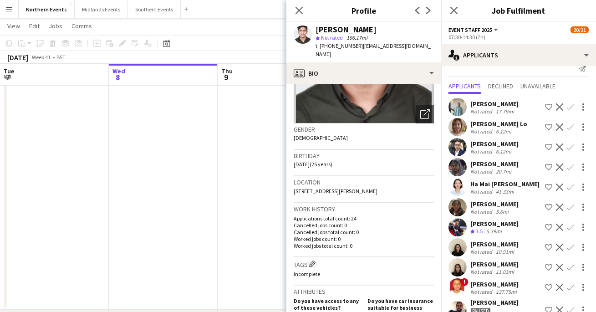
scroll to position [110, 0]
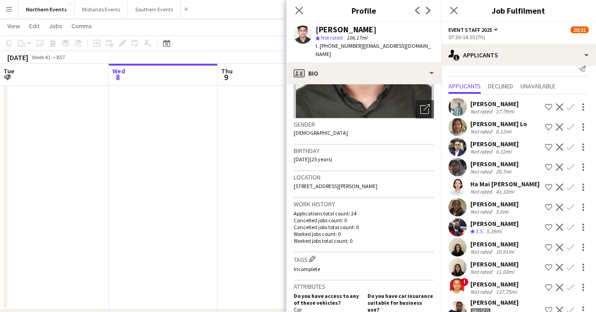
click at [430, 15] on app-icon "Next" at bounding box center [428, 10] width 11 height 11
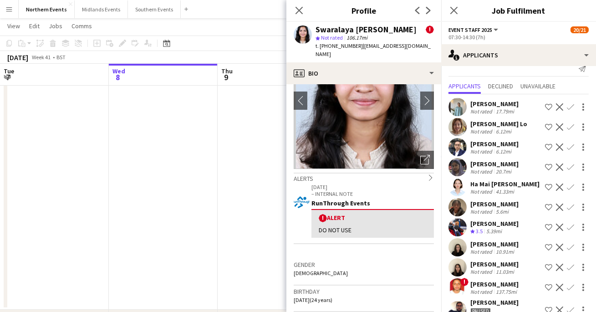
scroll to position [65, 0]
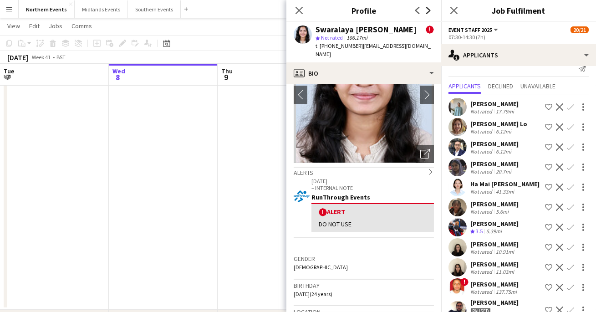
click at [428, 9] on icon at bounding box center [428, 10] width 5 height 7
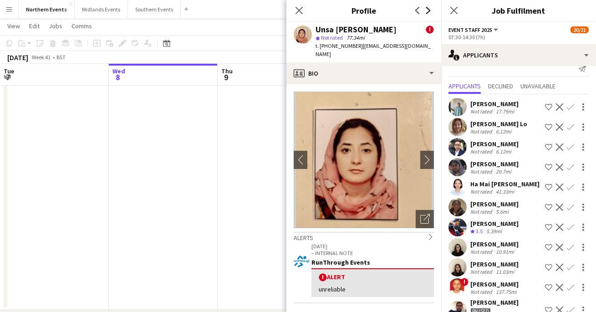
scroll to position [29, 0]
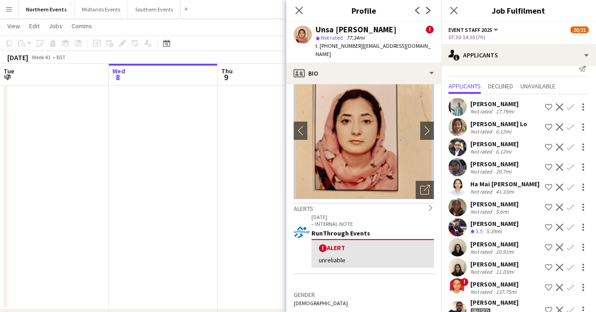
click at [429, 15] on app-icon "Next" at bounding box center [428, 10] width 11 height 11
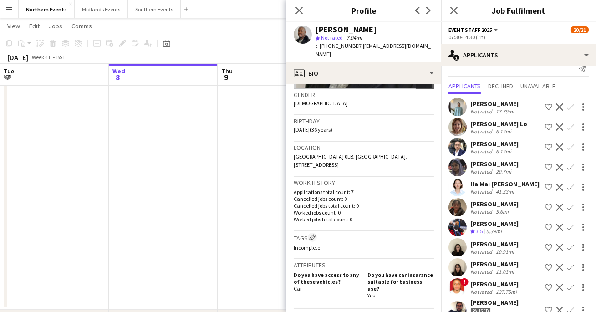
scroll to position [149, 0]
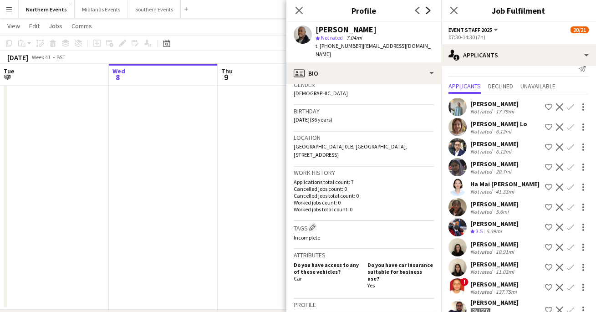
click at [430, 10] on icon at bounding box center [428, 10] width 5 height 7
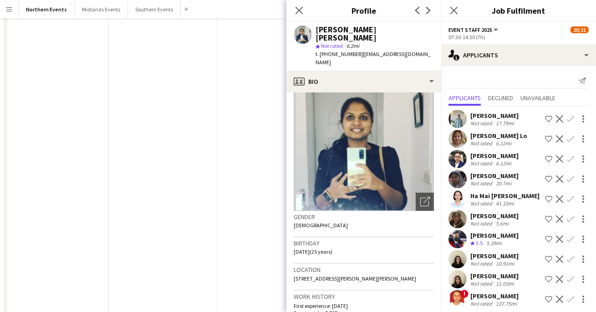
scroll to position [0, 0]
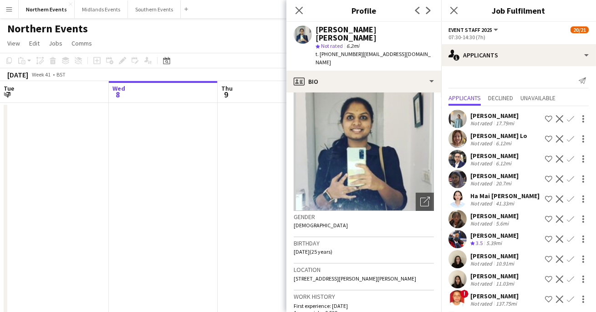
click at [492, 160] on div "Not rated" at bounding box center [483, 163] width 24 height 7
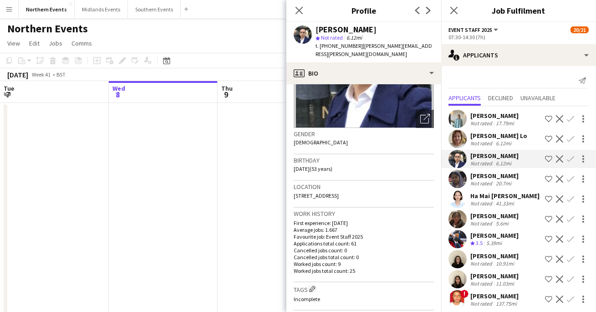
scroll to position [105, 0]
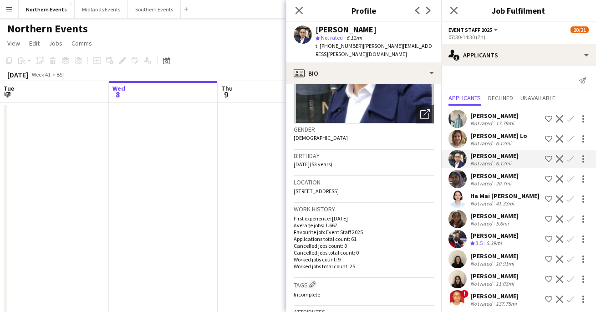
click at [573, 158] on app-icon "Confirm" at bounding box center [570, 158] width 7 height 7
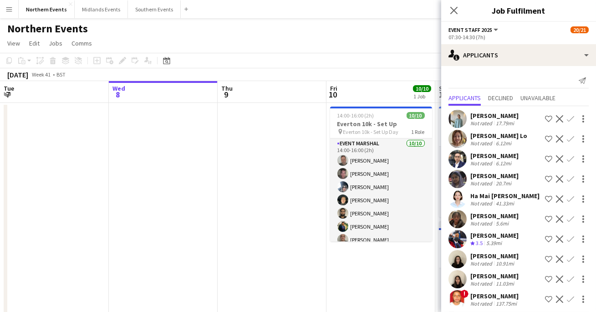
click at [570, 157] on app-icon "Confirm" at bounding box center [570, 158] width 7 height 7
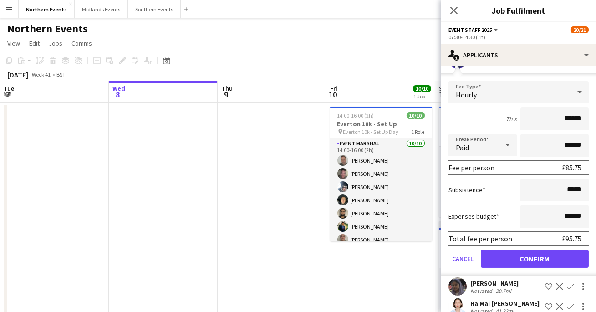
scroll to position [101, 0]
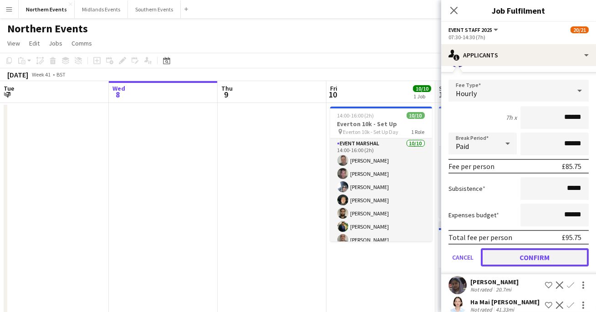
click at [526, 255] on button "Confirm" at bounding box center [535, 257] width 108 height 18
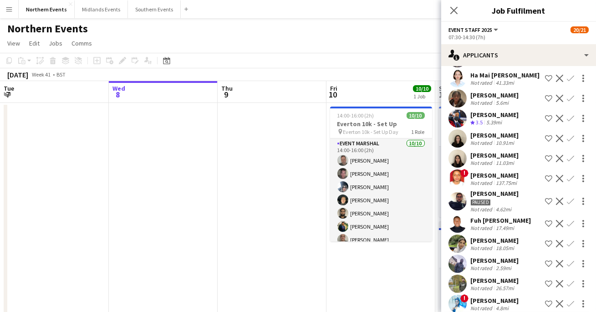
scroll to position [0, 0]
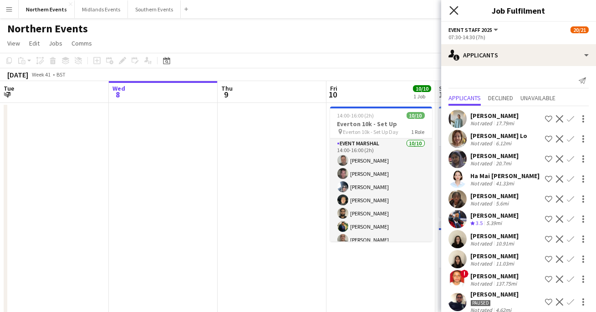
click at [454, 8] on icon "Close pop-in" at bounding box center [454, 10] width 9 height 9
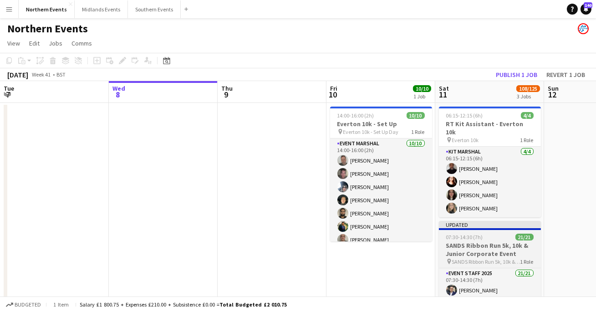
click at [480, 241] on h3 "SANDS Ribbon Run 5k, 10k & Junior Corporate Event" at bounding box center [490, 249] width 102 height 16
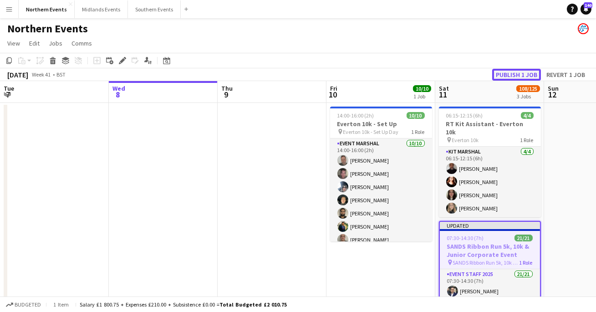
click at [517, 69] on button "Publish 1 job" at bounding box center [516, 75] width 49 height 12
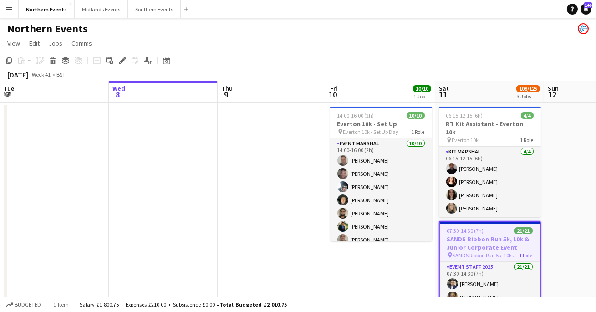
click at [343, 39] on app-page-menu "View Day view expanded Day view collapsed Month view Date picker Jump to [DATE]…" at bounding box center [298, 44] width 596 height 17
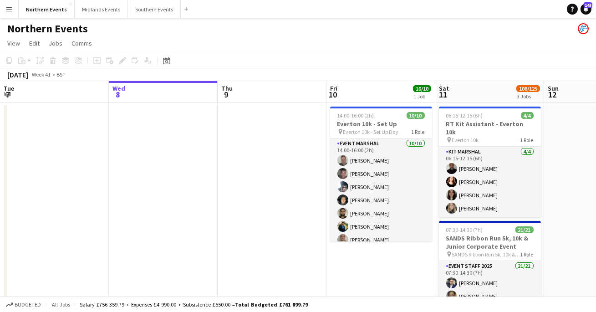
click at [5, 6] on button "Menu" at bounding box center [9, 9] width 18 height 18
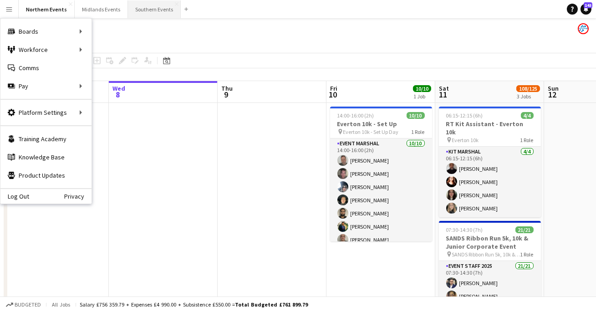
click at [140, 8] on button "Southern Events Close" at bounding box center [154, 9] width 53 height 18
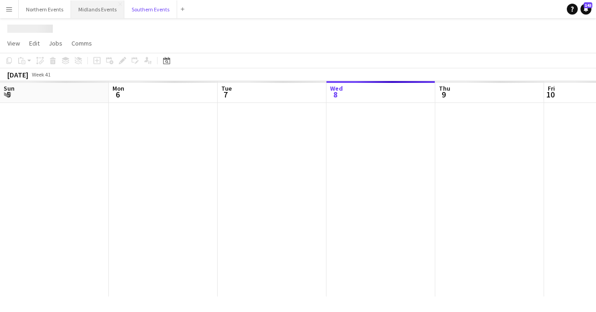
scroll to position [0, 218]
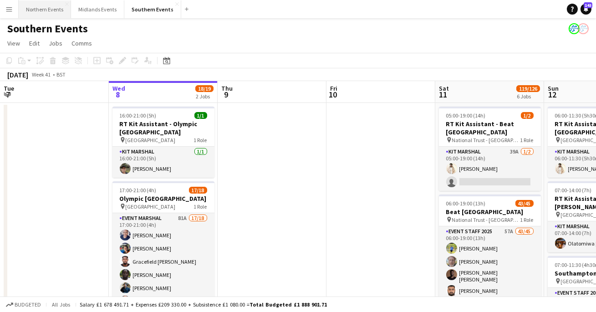
click at [41, 9] on button "Northern Events Close" at bounding box center [45, 9] width 52 height 18
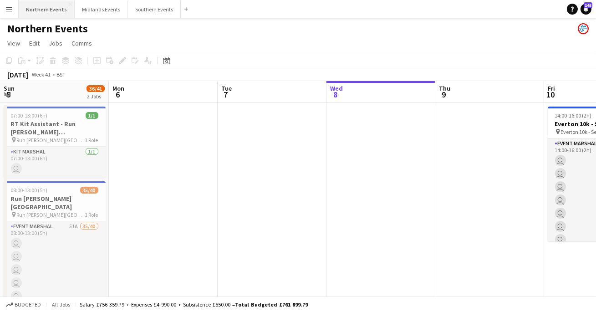
scroll to position [0, 218]
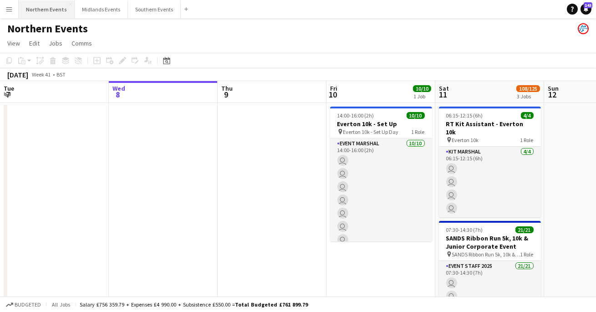
click at [38, 9] on button "Northern Events Close" at bounding box center [47, 9] width 56 height 18
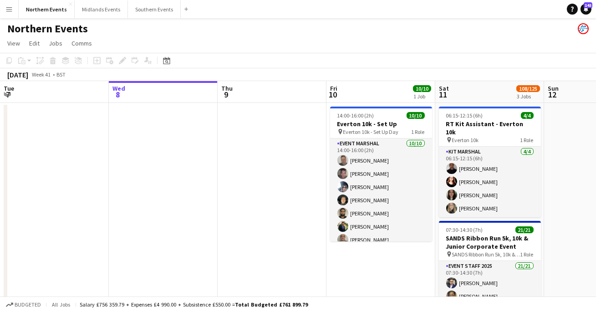
click at [8, 8] on app-icon "Menu" at bounding box center [8, 8] width 7 height 7
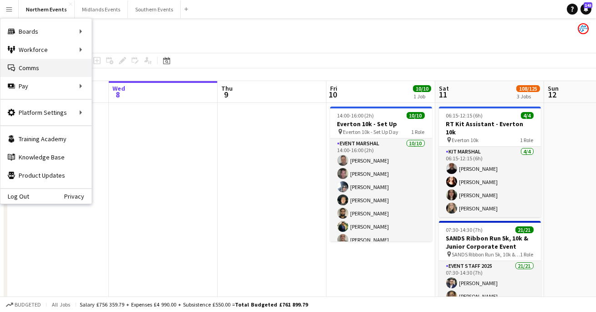
click at [20, 66] on link "Comms Comms" at bounding box center [45, 68] width 91 height 18
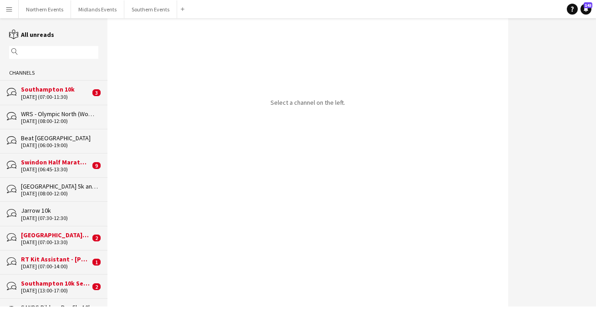
click at [73, 49] on input "text" at bounding box center [58, 52] width 76 height 8
type input "*"
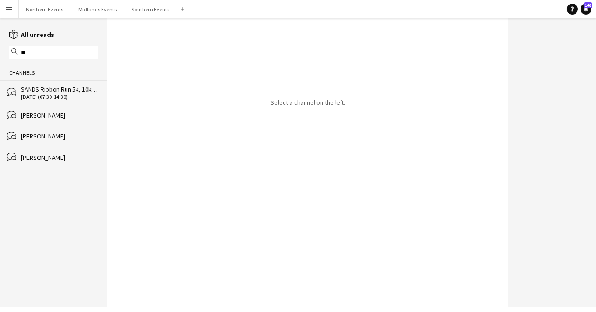
type input "**"
click at [62, 96] on div "[DATE] (07:30-14:30)" at bounding box center [59, 97] width 77 height 6
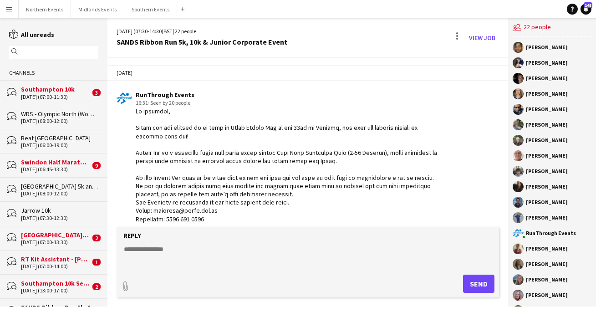
scroll to position [955, 0]
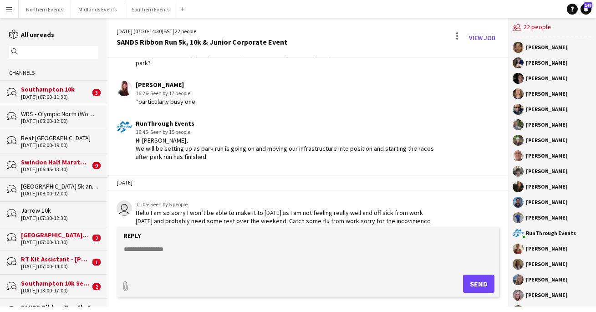
click at [162, 252] on textarea at bounding box center [310, 257] width 374 height 24
paste textarea "**********"
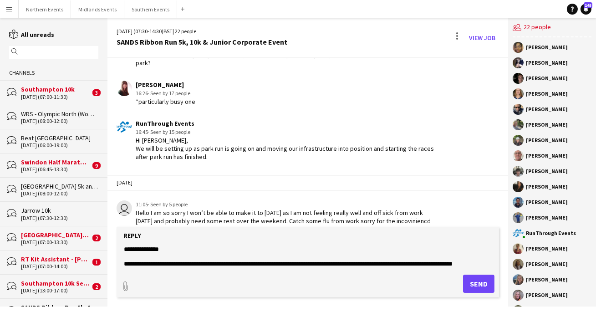
scroll to position [65, 0]
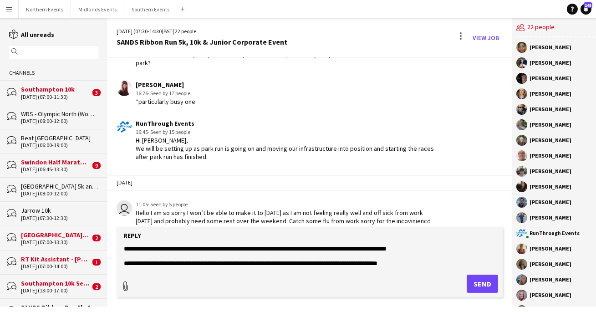
type textarea "**********"
type input "**********"
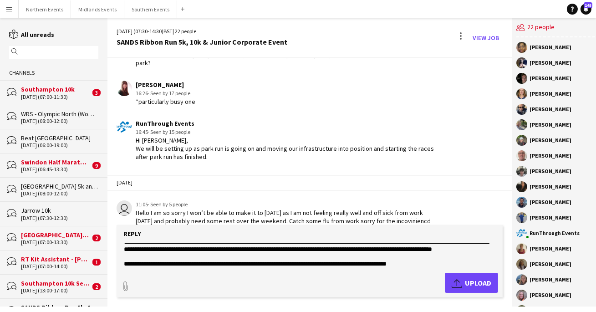
scroll to position [0, 0]
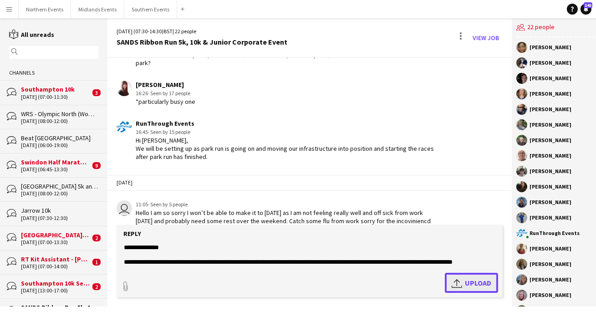
click at [460, 279] on app-icon "Upload" at bounding box center [458, 282] width 13 height 11
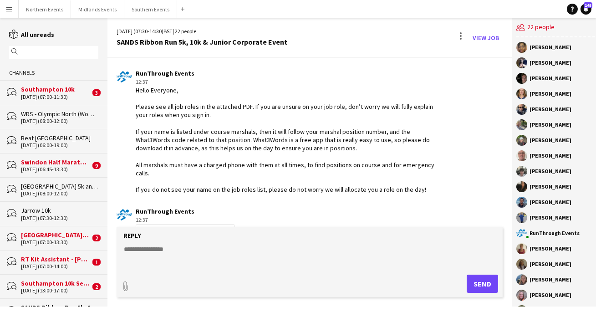
scroll to position [1180, 0]
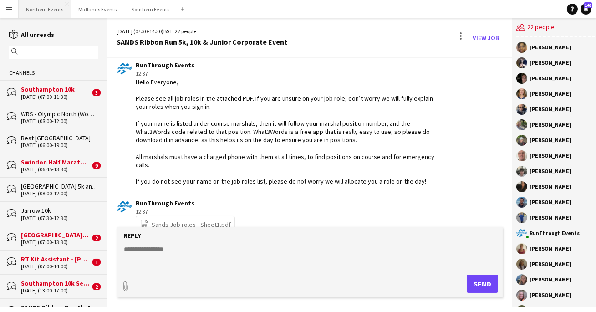
click at [51, 16] on button "Northern Events Close" at bounding box center [45, 9] width 52 height 18
